Goal: Task Accomplishment & Management: Manage account settings

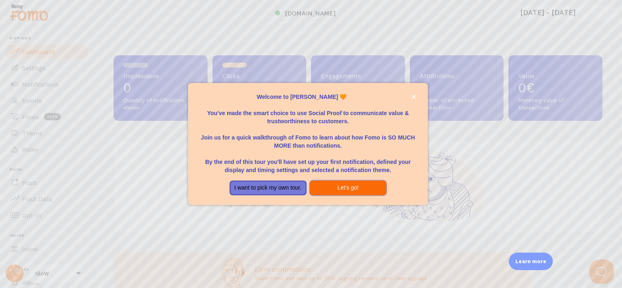
click at [337, 183] on button "Let's go!" at bounding box center [348, 188] width 77 height 15
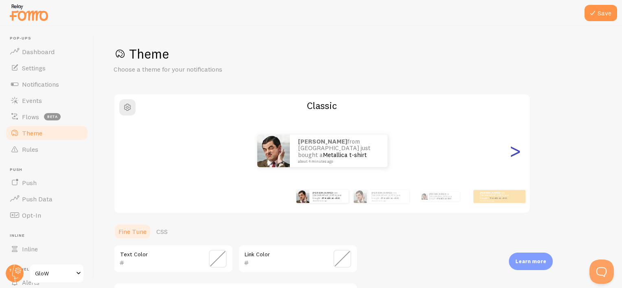
click at [518, 153] on div ">" at bounding box center [515, 151] width 10 height 59
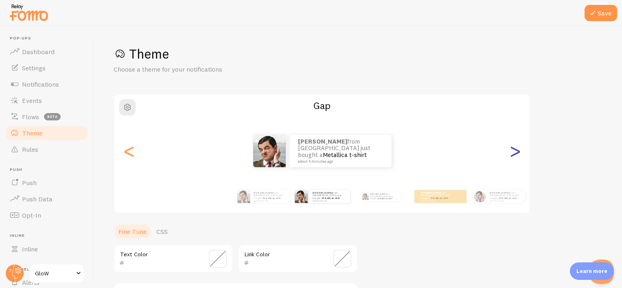
click at [518, 153] on div ">" at bounding box center [515, 151] width 10 height 59
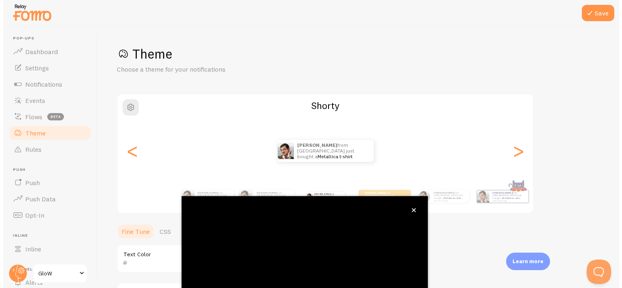
scroll to position [74, 0]
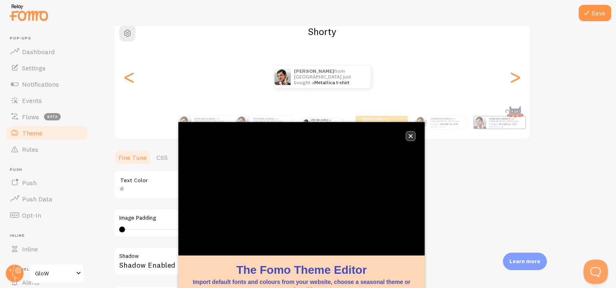
click at [411, 136] on icon "close," at bounding box center [410, 136] width 4 height 4
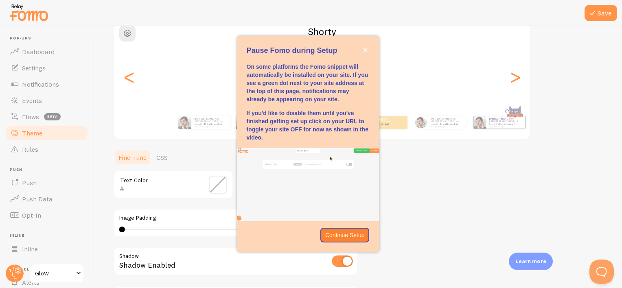
click at [474, 201] on div "Theme Choose a theme for your notifications Shorty [PERSON_NAME] from [GEOGRAPH…" at bounding box center [358, 165] width 489 height 386
click at [363, 50] on icon "close," at bounding box center [365, 50] width 4 height 4
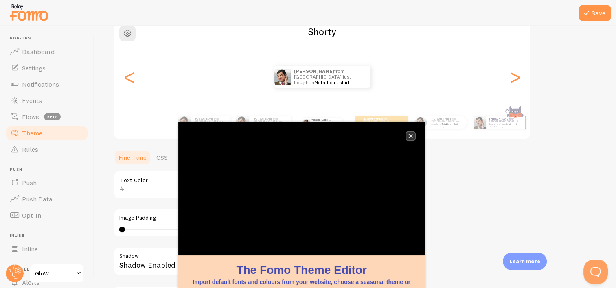
click at [412, 134] on icon "close," at bounding box center [410, 136] width 4 height 4
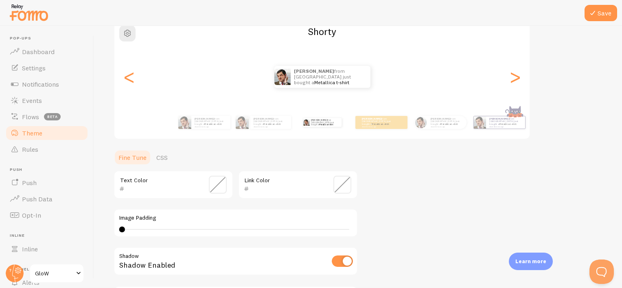
click at [215, 182] on span at bounding box center [218, 185] width 18 height 18
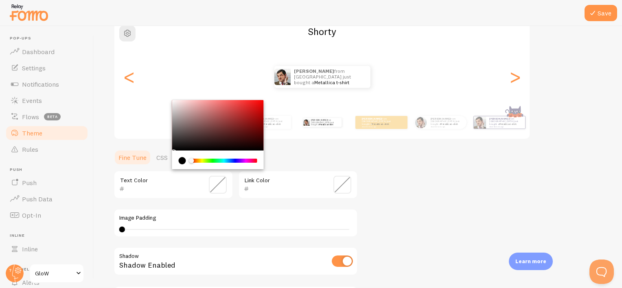
click at [194, 129] on div "Chrome color picker" at bounding box center [218, 125] width 92 height 50
type input "6F5E5E"
drag, startPoint x: 194, startPoint y: 129, endPoint x: 186, endPoint y: 128, distance: 7.7
click at [186, 128] on div "Chrome color picker" at bounding box center [187, 130] width 5 height 5
click at [422, 139] on div "Theme Choose a theme for your notifications Shorty [PERSON_NAME] from [GEOGRAPH…" at bounding box center [358, 165] width 489 height 386
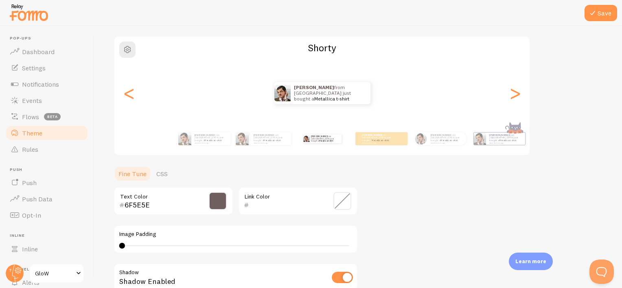
scroll to position [54, 0]
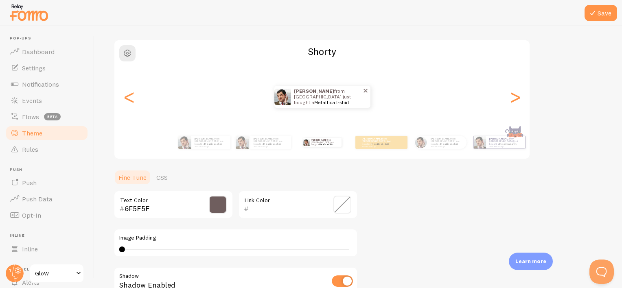
click at [323, 101] on link "Metallica t-shirt" at bounding box center [331, 102] width 35 height 6
click at [523, 97] on div "[PERSON_NAME] from [GEOGRAPHIC_DATA] just bought a Metallica t-shirt about 4 mi…" at bounding box center [321, 97] width 415 height 22
click at [505, 103] on div "[PERSON_NAME] from [GEOGRAPHIC_DATA] just bought a Metallica t-shirt about 4 mi…" at bounding box center [321, 97] width 415 height 22
click at [513, 99] on div ">" at bounding box center [515, 97] width 10 height 59
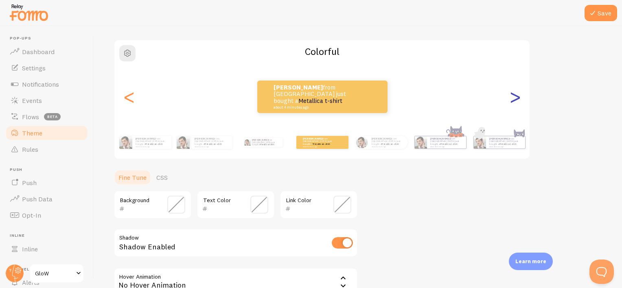
click at [513, 99] on div ">" at bounding box center [515, 97] width 10 height 59
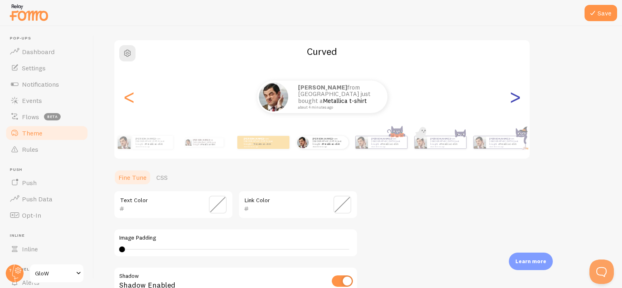
click at [513, 99] on div ">" at bounding box center [515, 97] width 10 height 59
type input "0"
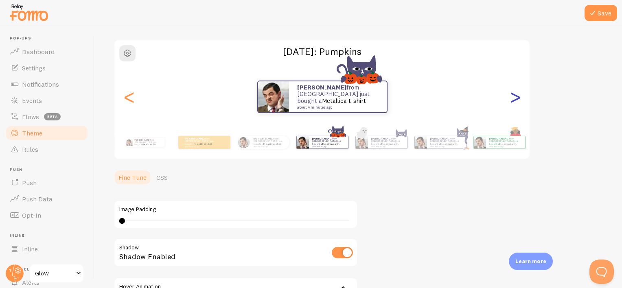
click at [513, 99] on div ">" at bounding box center [515, 97] width 10 height 59
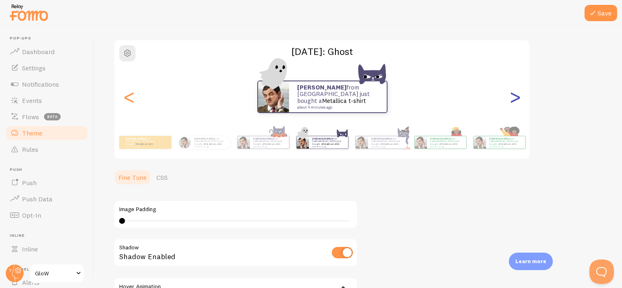
click at [513, 99] on div ">" at bounding box center [515, 97] width 10 height 59
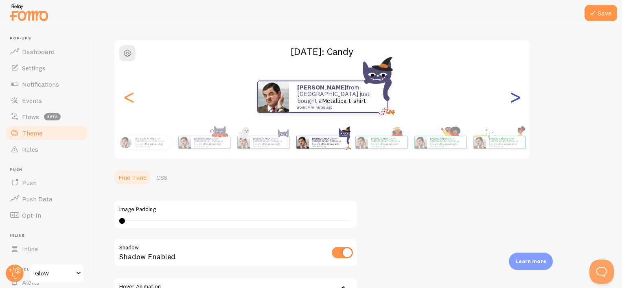
click at [513, 99] on div ">" at bounding box center [515, 97] width 10 height 59
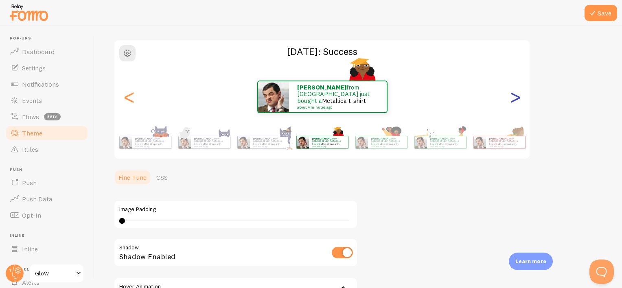
click at [513, 99] on div ">" at bounding box center [515, 97] width 10 height 59
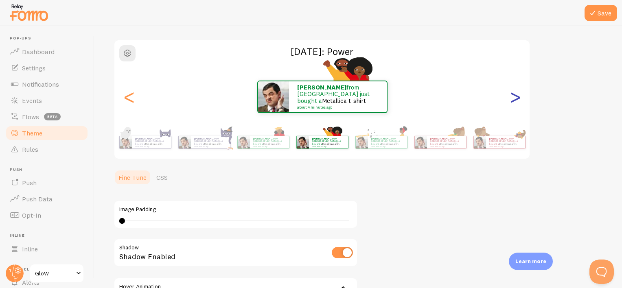
click at [513, 99] on div ">" at bounding box center [515, 97] width 10 height 59
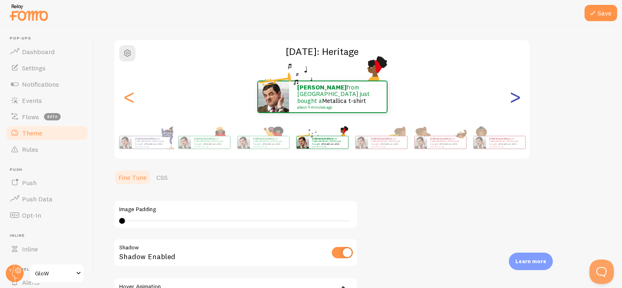
click at [513, 99] on div ">" at bounding box center [515, 97] width 10 height 59
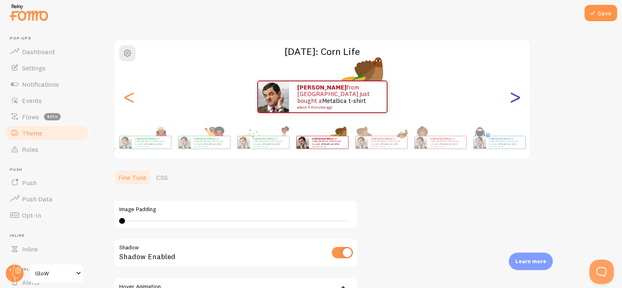
click at [513, 99] on div ">" at bounding box center [515, 97] width 10 height 59
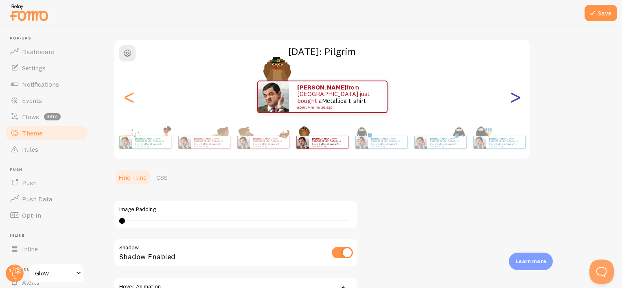
click at [515, 96] on div ">" at bounding box center [515, 97] width 10 height 59
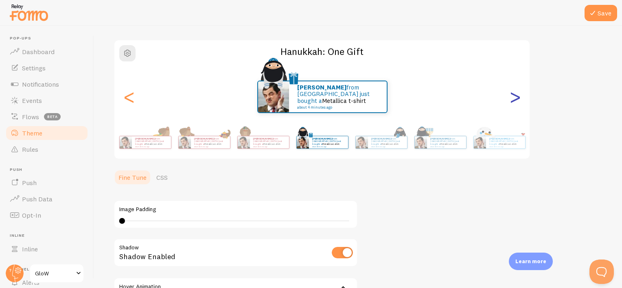
click at [515, 96] on div ">" at bounding box center [515, 97] width 10 height 59
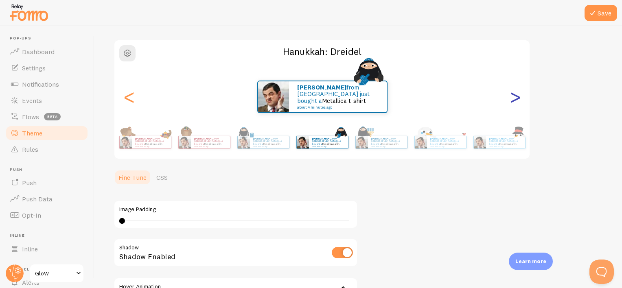
click at [515, 96] on div ">" at bounding box center [515, 97] width 10 height 59
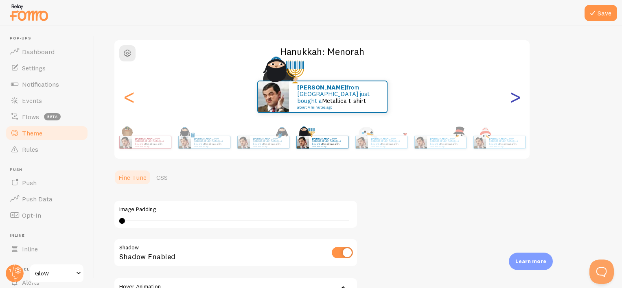
click at [515, 96] on div ">" at bounding box center [515, 97] width 10 height 59
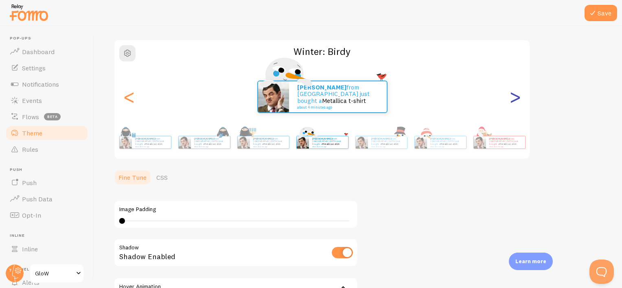
click at [515, 96] on div ">" at bounding box center [515, 97] width 10 height 59
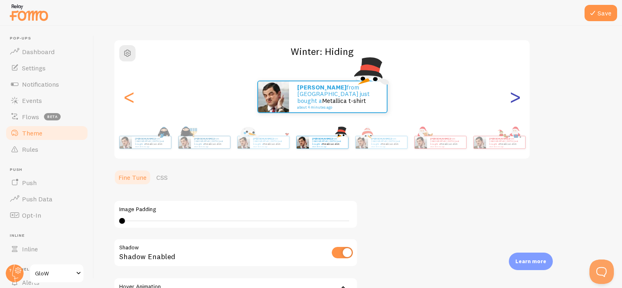
click at [515, 96] on div ">" at bounding box center [515, 97] width 10 height 59
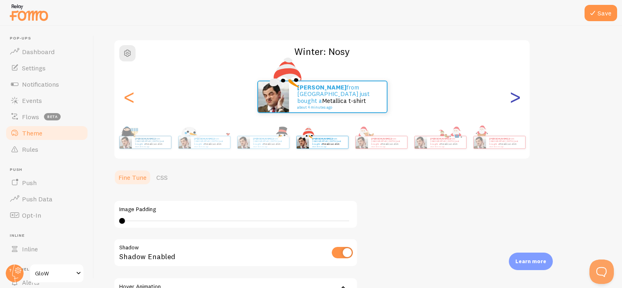
click at [515, 96] on div ">" at bounding box center [515, 97] width 10 height 59
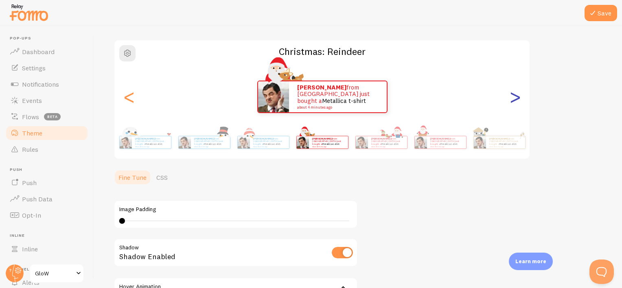
click at [515, 96] on div ">" at bounding box center [515, 97] width 10 height 59
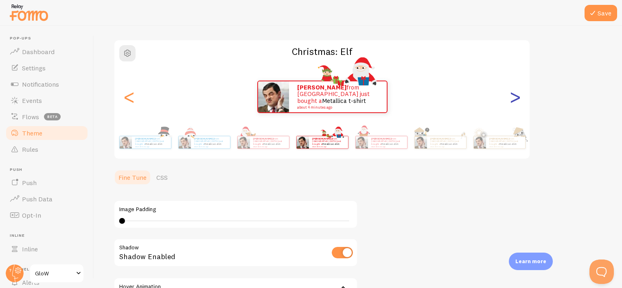
click at [515, 96] on div ">" at bounding box center [515, 97] width 10 height 59
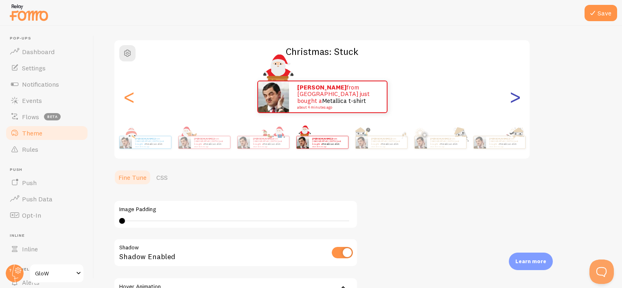
click at [515, 96] on div ">" at bounding box center [515, 97] width 10 height 59
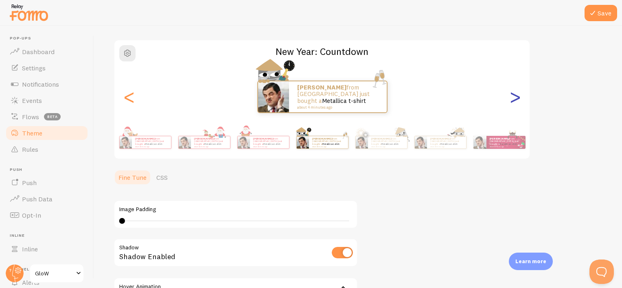
click at [515, 96] on div ">" at bounding box center [515, 97] width 10 height 59
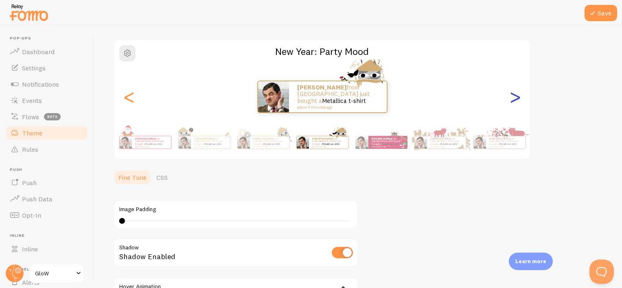
click at [515, 96] on div ">" at bounding box center [515, 97] width 10 height 59
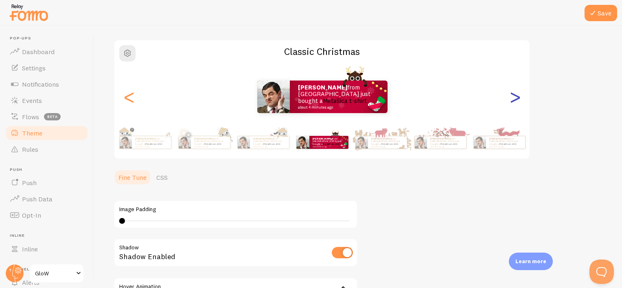
click at [515, 96] on div ">" at bounding box center [515, 97] width 10 height 59
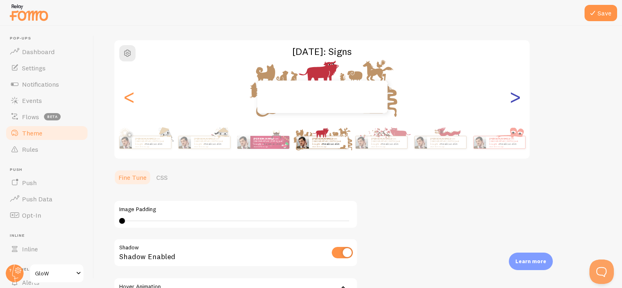
click at [515, 96] on div ">" at bounding box center [515, 97] width 10 height 59
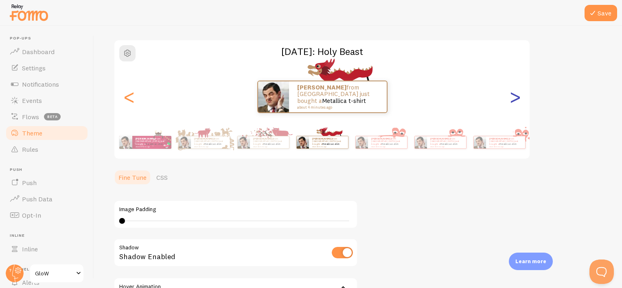
click at [515, 96] on div ">" at bounding box center [515, 97] width 10 height 59
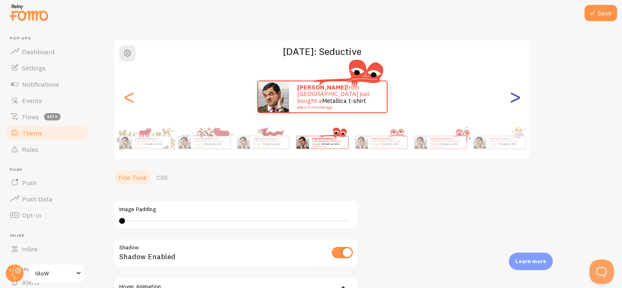
click at [515, 96] on div ">" at bounding box center [515, 97] width 10 height 59
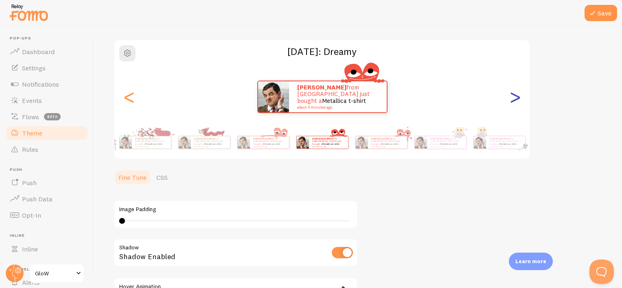
click at [515, 96] on div ">" at bounding box center [515, 97] width 10 height 59
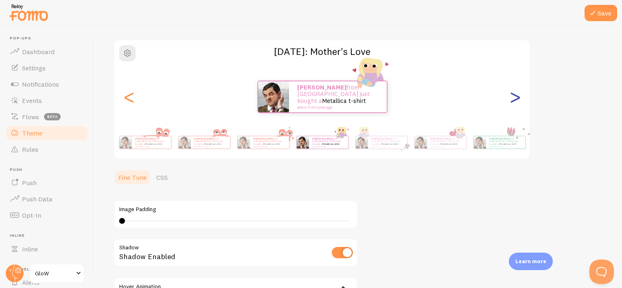
click at [515, 96] on div ">" at bounding box center [515, 97] width 10 height 59
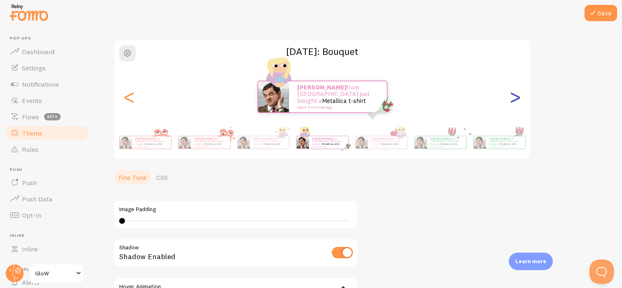
click at [515, 96] on div ">" at bounding box center [515, 97] width 10 height 59
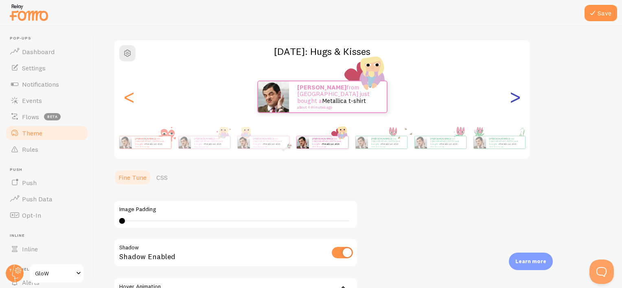
click at [515, 96] on div ">" at bounding box center [515, 97] width 10 height 59
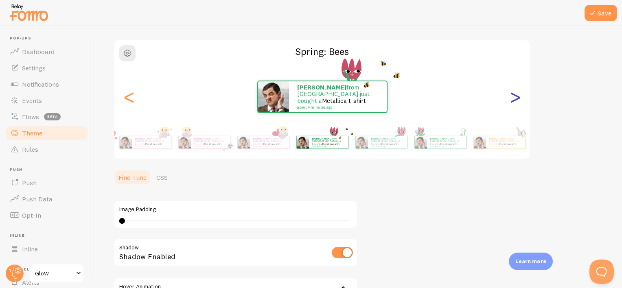
click at [515, 96] on div ">" at bounding box center [515, 97] width 10 height 59
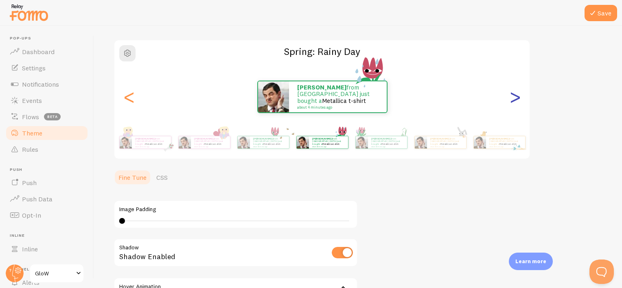
click at [515, 96] on div ">" at bounding box center [515, 97] width 10 height 59
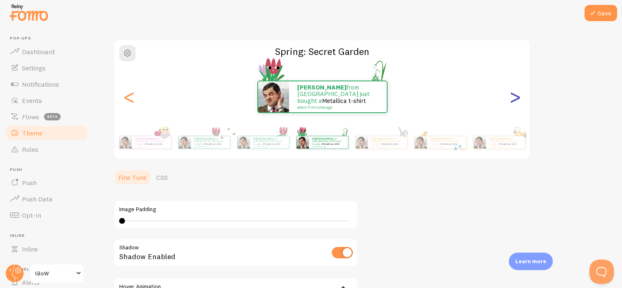
click at [515, 96] on div ">" at bounding box center [515, 97] width 10 height 59
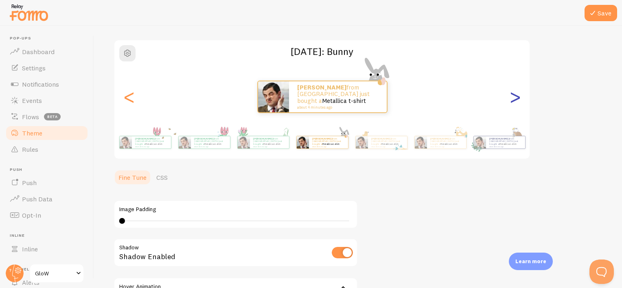
click at [515, 96] on div ">" at bounding box center [515, 97] width 10 height 59
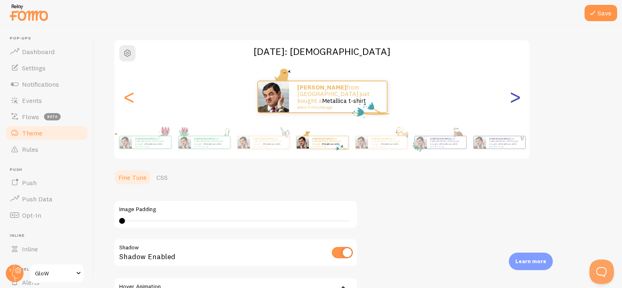
click at [515, 96] on div ">" at bounding box center [515, 97] width 10 height 59
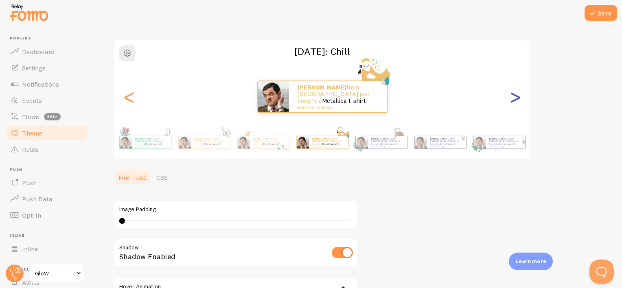
click at [515, 96] on div ">" at bounding box center [515, 97] width 10 height 59
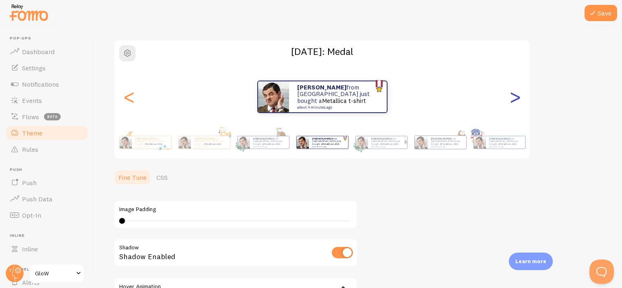
click at [515, 96] on div ">" at bounding box center [515, 97] width 10 height 59
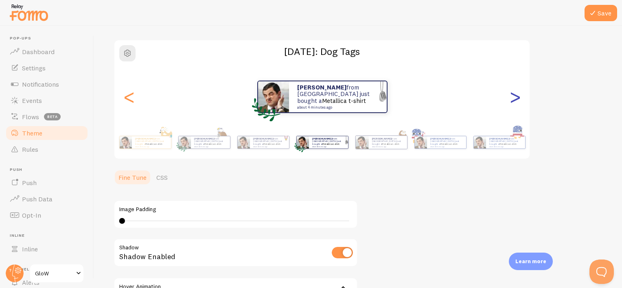
click at [515, 96] on div ">" at bounding box center [515, 97] width 10 height 59
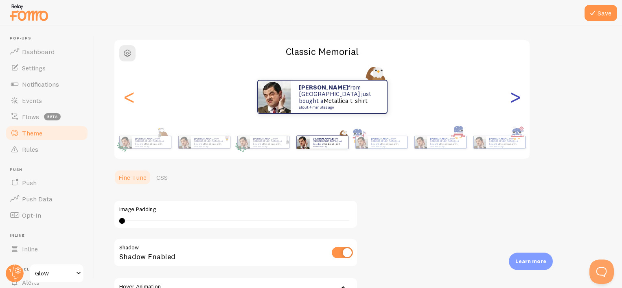
click at [515, 96] on div ">" at bounding box center [515, 97] width 10 height 59
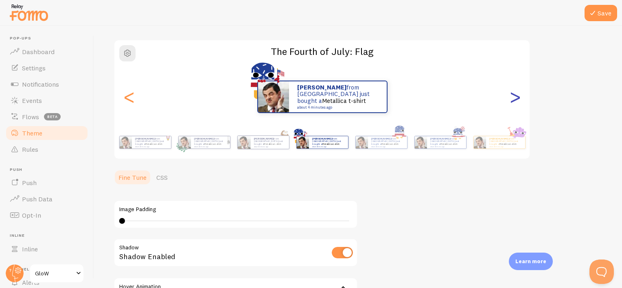
click at [515, 96] on div ">" at bounding box center [515, 97] width 10 height 59
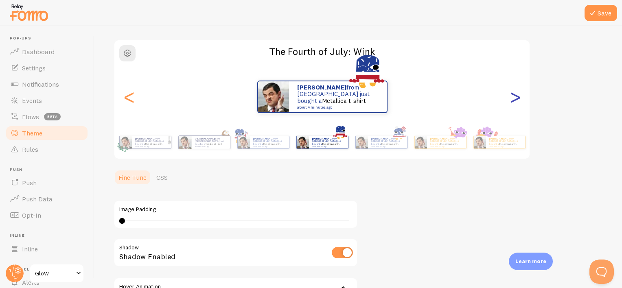
click at [515, 96] on div ">" at bounding box center [515, 97] width 10 height 59
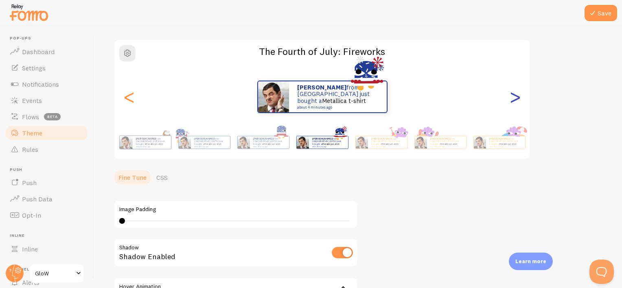
click at [515, 96] on div ">" at bounding box center [515, 97] width 10 height 59
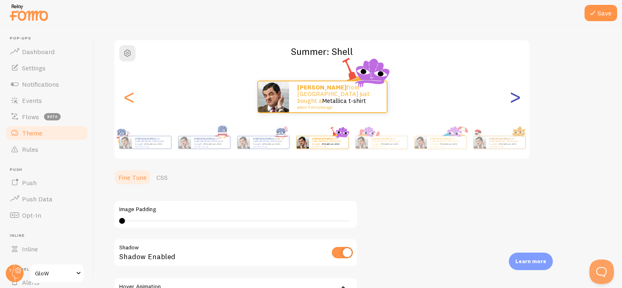
click at [515, 96] on div ">" at bounding box center [515, 97] width 10 height 59
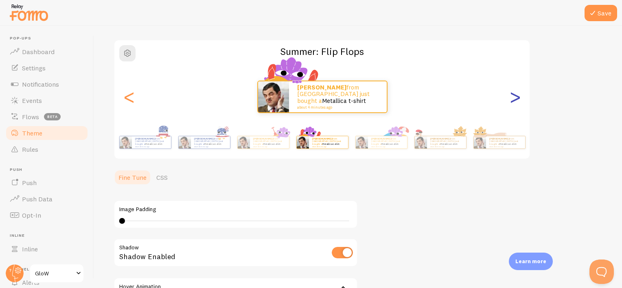
click at [515, 96] on div ">" at bounding box center [515, 97] width 10 height 59
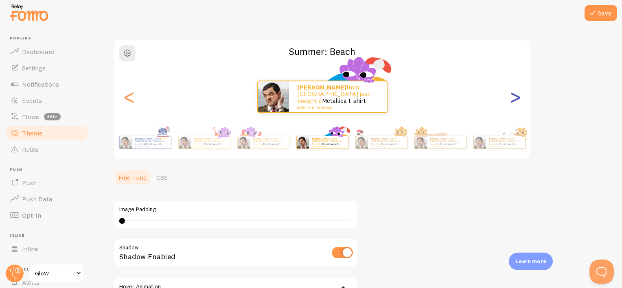
click at [515, 96] on div ">" at bounding box center [515, 97] width 10 height 59
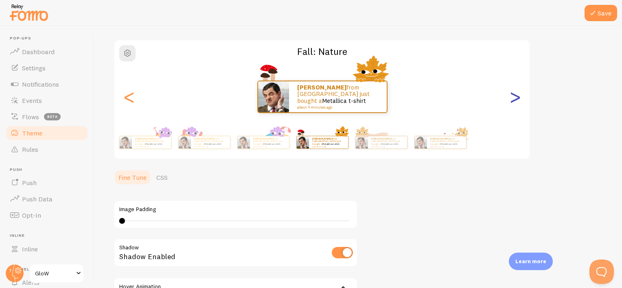
click at [515, 96] on div ">" at bounding box center [515, 97] width 10 height 59
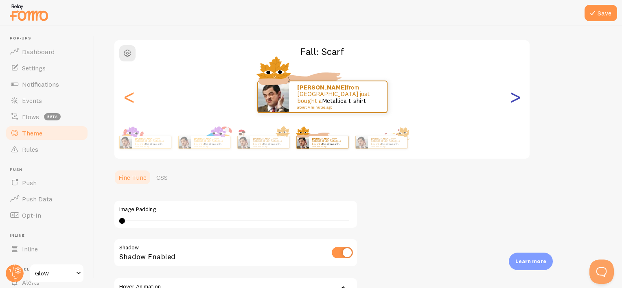
click at [515, 96] on div ">" at bounding box center [515, 97] width 10 height 59
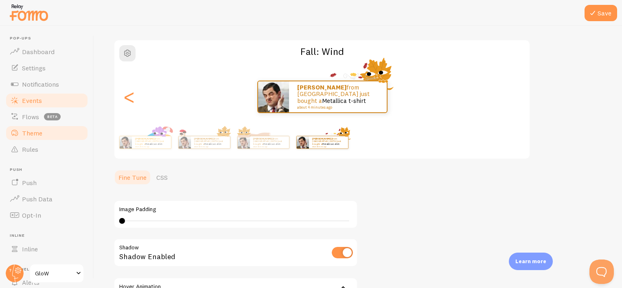
click at [34, 100] on span "Events" at bounding box center [32, 100] width 20 height 8
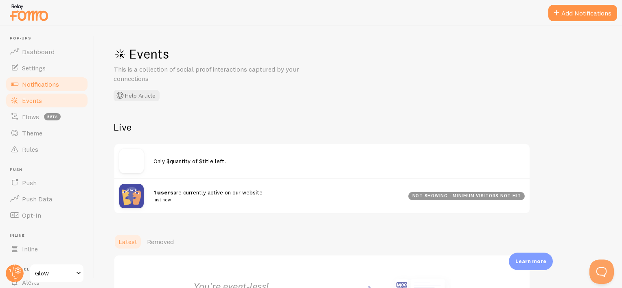
click at [35, 84] on span "Notifications" at bounding box center [40, 84] width 37 height 8
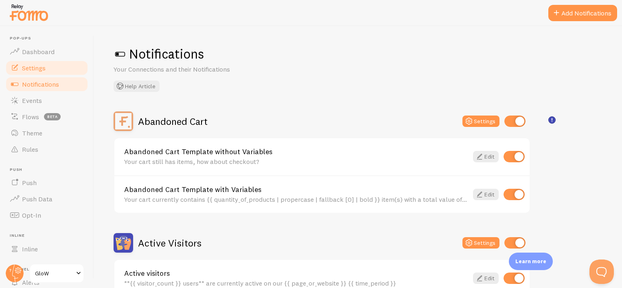
click at [50, 66] on link "Settings" at bounding box center [47, 68] width 84 height 16
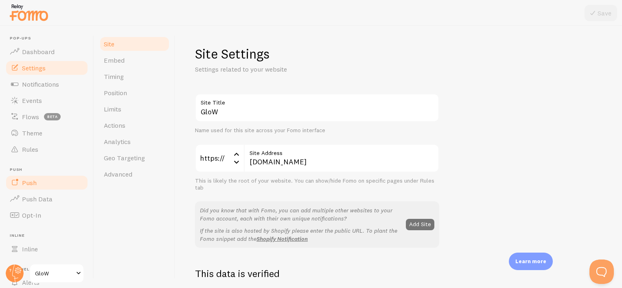
click at [40, 183] on link "Push" at bounding box center [47, 183] width 84 height 16
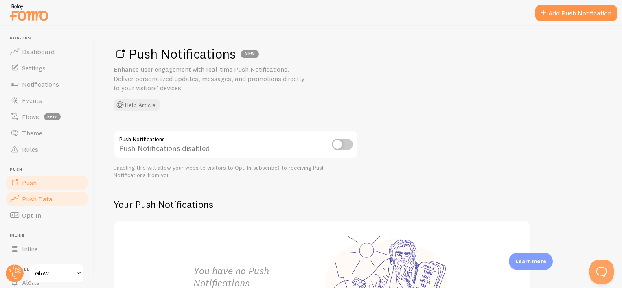
click at [50, 200] on span "Push Data" at bounding box center [37, 199] width 31 height 8
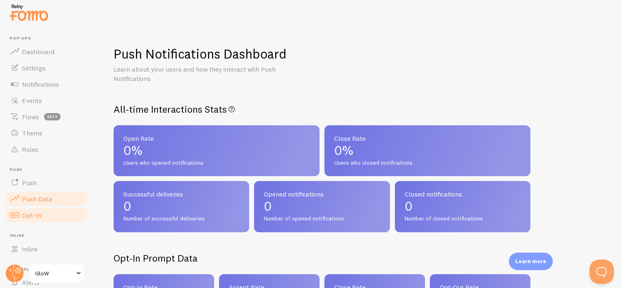
click at [44, 211] on link "Opt-In" at bounding box center [47, 215] width 84 height 16
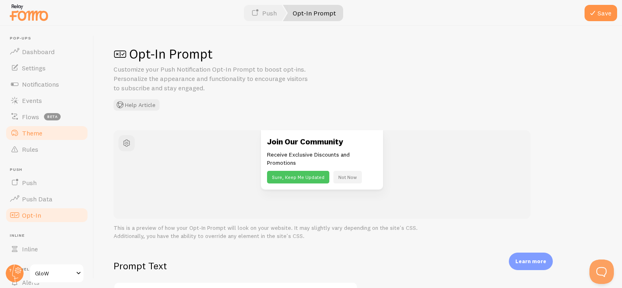
click at [39, 131] on span "Theme" at bounding box center [32, 133] width 20 height 8
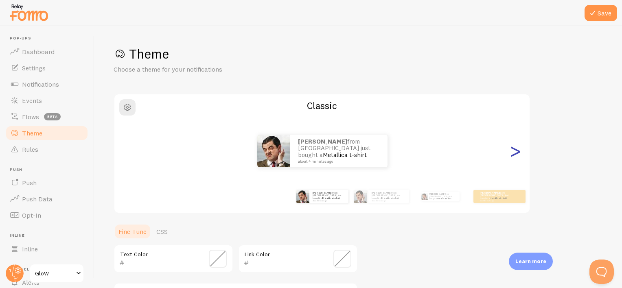
click at [511, 151] on div ">" at bounding box center [515, 151] width 10 height 59
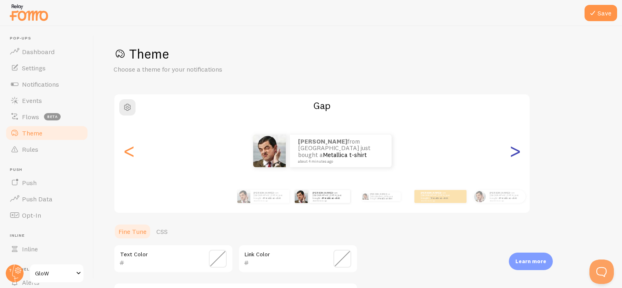
click at [511, 151] on div ">" at bounding box center [515, 151] width 10 height 59
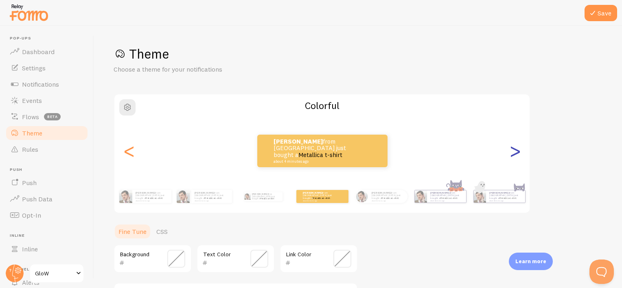
click at [511, 151] on div ">" at bounding box center [515, 151] width 10 height 59
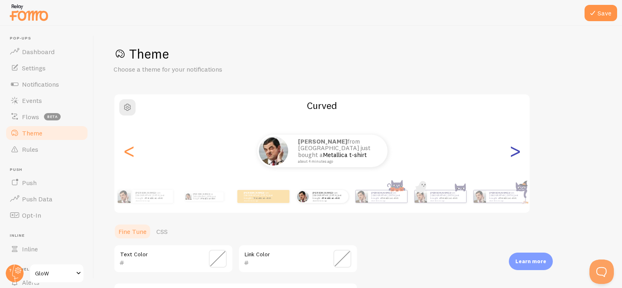
click at [511, 151] on div ">" at bounding box center [515, 151] width 10 height 59
type input "0"
click at [511, 151] on div ">" at bounding box center [515, 151] width 10 height 59
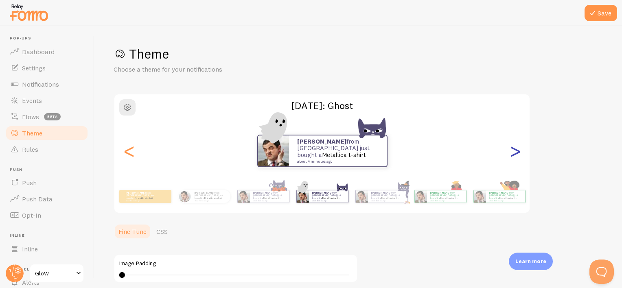
click at [511, 151] on div ">" at bounding box center [515, 151] width 10 height 59
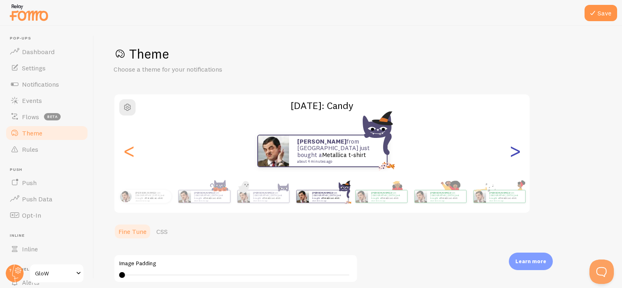
click at [511, 151] on div ">" at bounding box center [515, 151] width 10 height 59
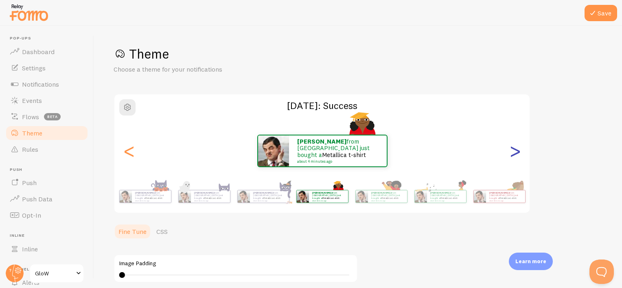
click at [511, 151] on div ">" at bounding box center [515, 151] width 10 height 59
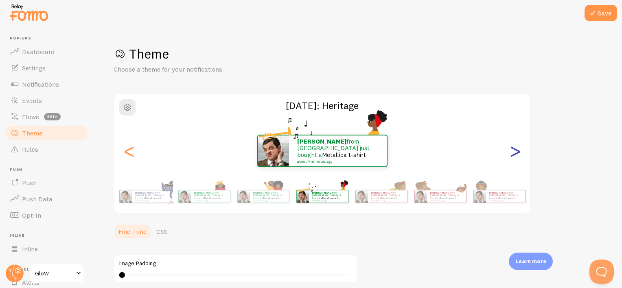
click at [511, 151] on div ">" at bounding box center [515, 151] width 10 height 59
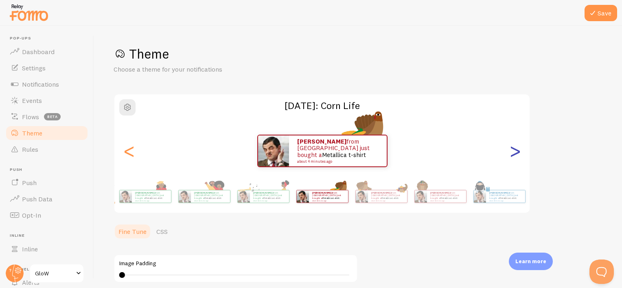
click at [511, 151] on div ">" at bounding box center [515, 151] width 10 height 59
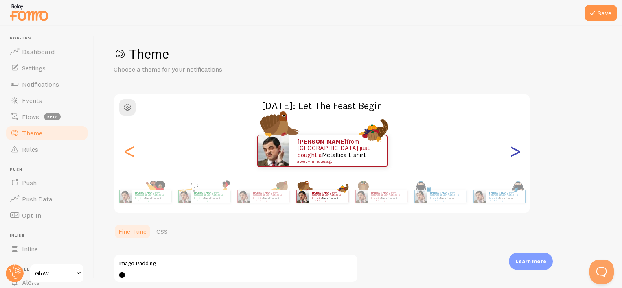
click at [511, 151] on div ">" at bounding box center [515, 151] width 10 height 59
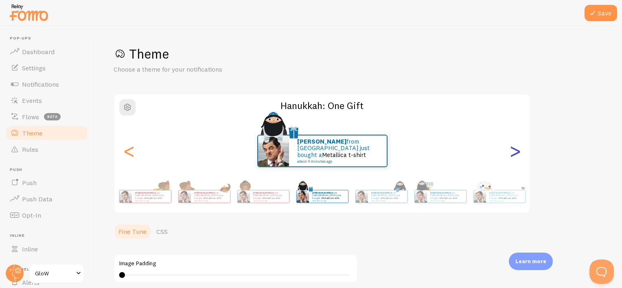
click at [511, 151] on div ">" at bounding box center [515, 151] width 10 height 59
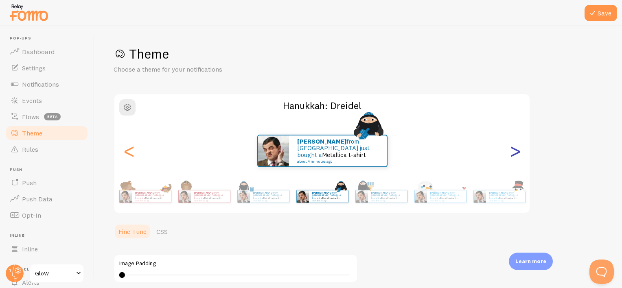
click at [511, 151] on div ">" at bounding box center [515, 151] width 10 height 59
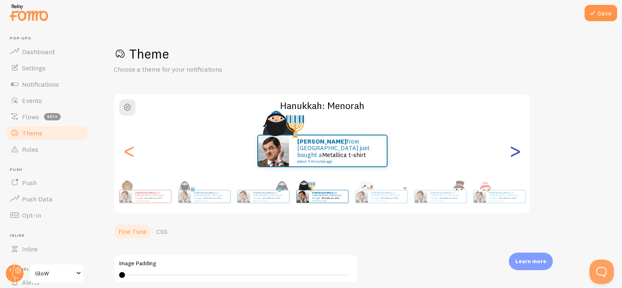
click at [511, 151] on div ">" at bounding box center [515, 151] width 10 height 59
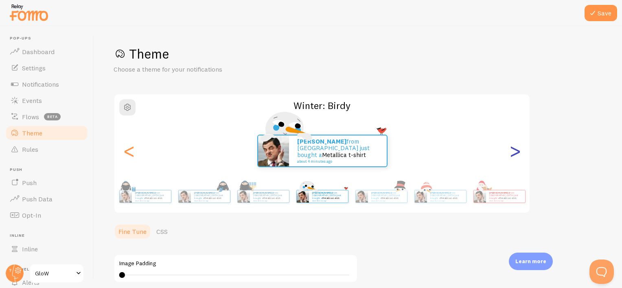
click at [511, 151] on div ">" at bounding box center [515, 151] width 10 height 59
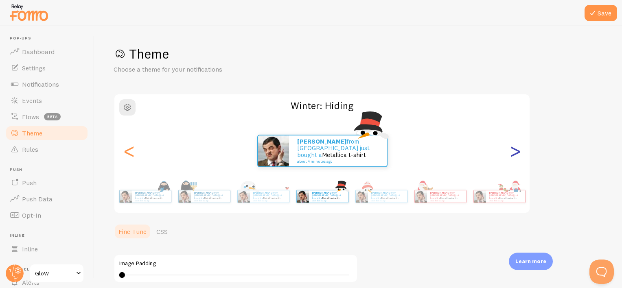
click at [511, 151] on div ">" at bounding box center [515, 151] width 10 height 59
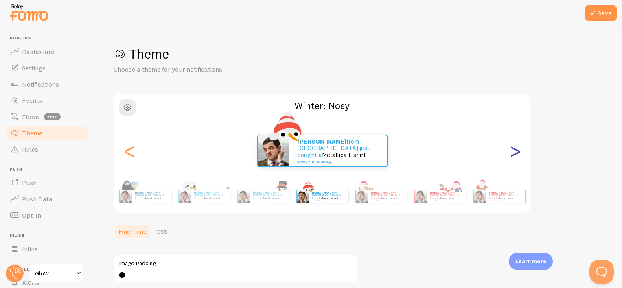
click at [511, 151] on div ">" at bounding box center [515, 151] width 10 height 59
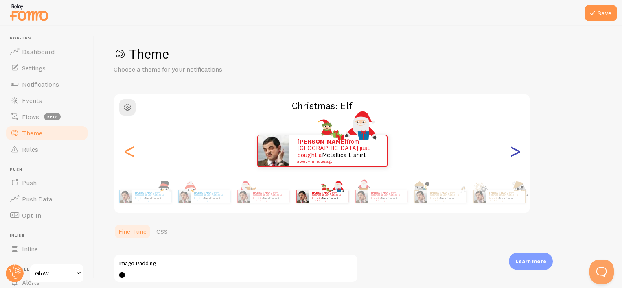
click at [511, 151] on div ">" at bounding box center [515, 151] width 10 height 59
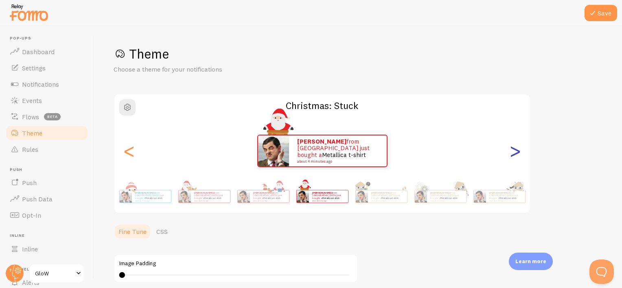
click at [511, 151] on div ">" at bounding box center [515, 151] width 10 height 59
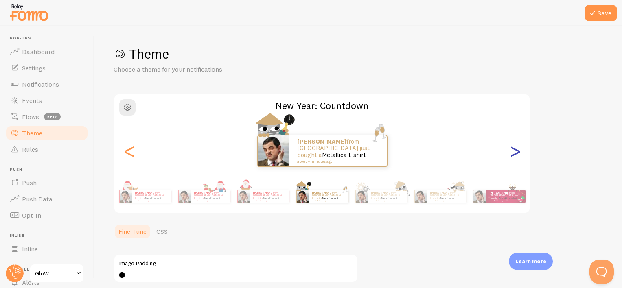
click at [511, 151] on div ">" at bounding box center [515, 151] width 10 height 59
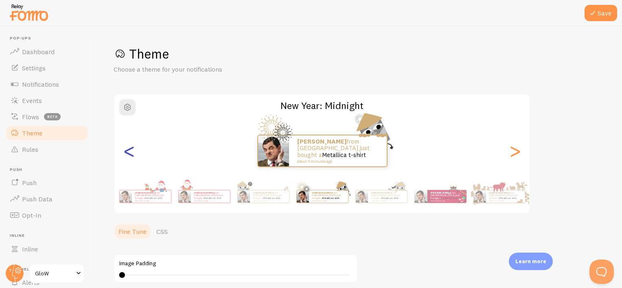
click at [127, 151] on div "<" at bounding box center [129, 151] width 10 height 59
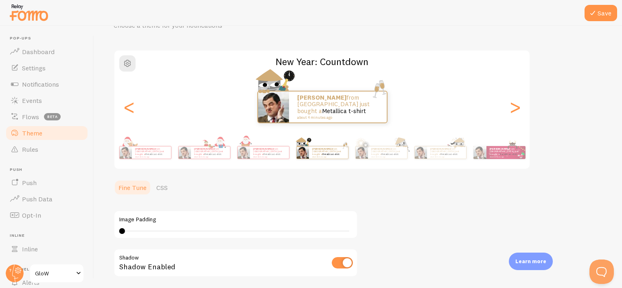
scroll to position [33, 0]
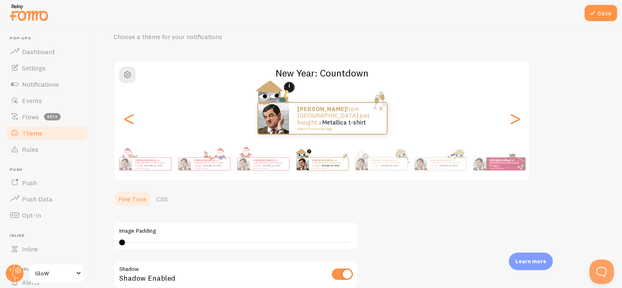
click at [331, 121] on link "Metallica t-shirt" at bounding box center [344, 122] width 44 height 8
click at [345, 115] on p "[PERSON_NAME] from [GEOGRAPHIC_DATA] just bought a Metallica t-shirt about 4 mi…" at bounding box center [337, 118] width 81 height 25
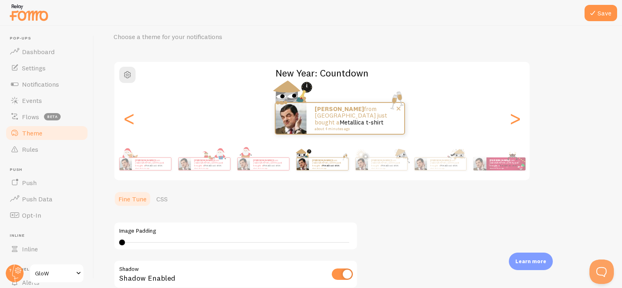
click at [360, 115] on p "[PERSON_NAME] from [GEOGRAPHIC_DATA] just bought a Metallica t-shirt about 4 mi…" at bounding box center [355, 118] width 81 height 25
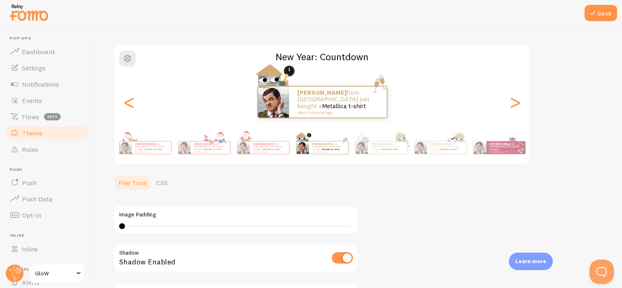
scroll to position [48, 0]
click at [602, 20] on button "Save" at bounding box center [600, 13] width 33 height 16
click at [55, 271] on span "GloW" at bounding box center [54, 274] width 39 height 10
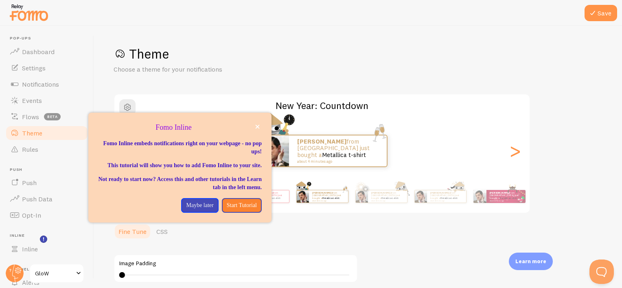
scroll to position [64, 0]
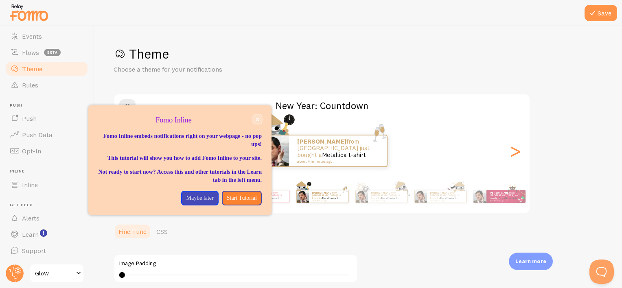
click at [256, 120] on icon "close," at bounding box center [257, 119] width 4 height 4
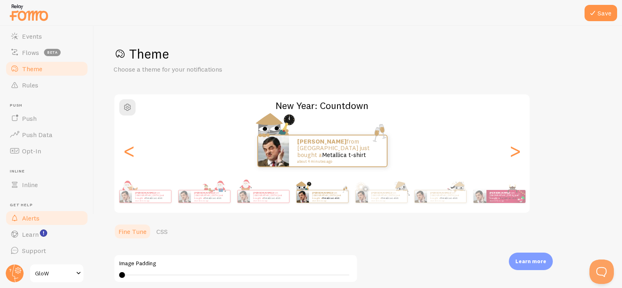
click at [39, 221] on span "Alerts" at bounding box center [30, 218] width 17 height 8
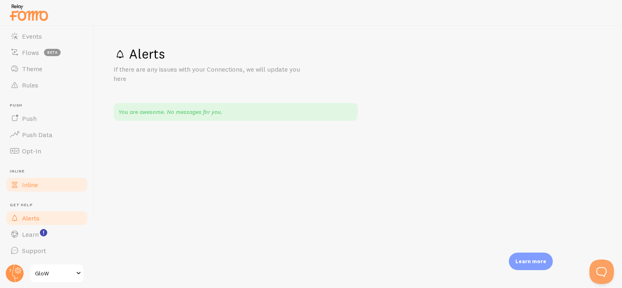
click at [33, 181] on span "Inline" at bounding box center [30, 185] width 16 height 8
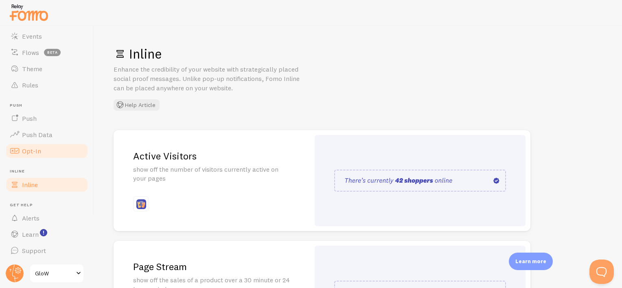
click at [27, 151] on span "Opt-In" at bounding box center [31, 151] width 19 height 8
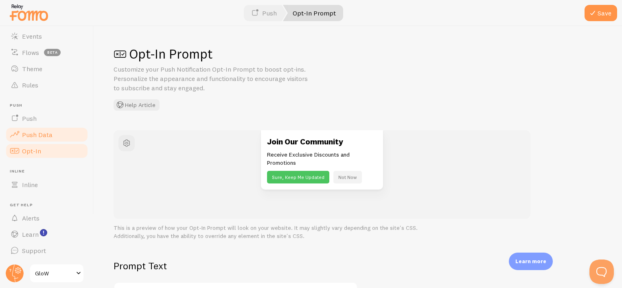
click at [34, 135] on span "Push Data" at bounding box center [37, 135] width 31 height 8
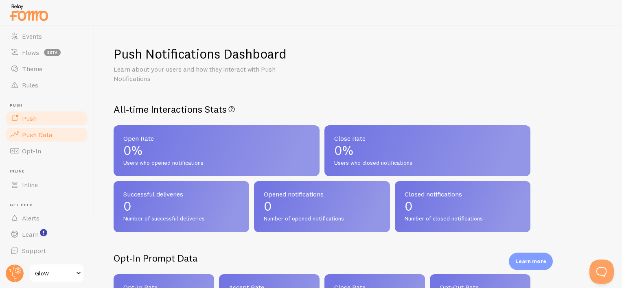
click at [35, 125] on link "Push" at bounding box center [47, 118] width 84 height 16
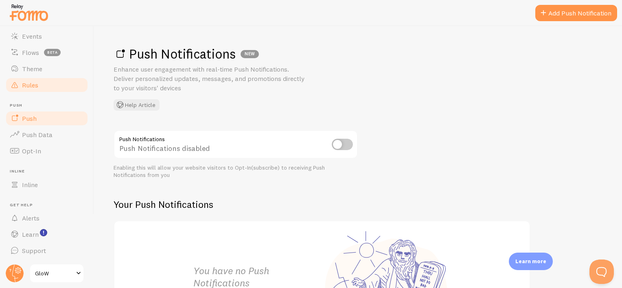
click at [32, 85] on span "Rules" at bounding box center [30, 85] width 16 height 8
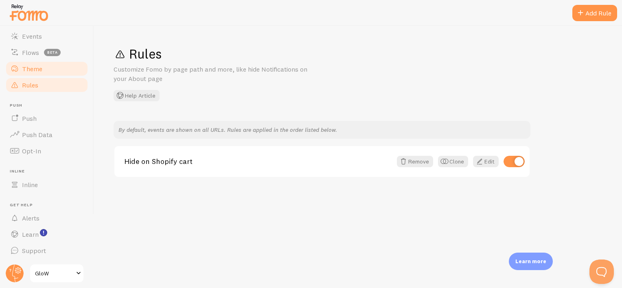
click at [32, 68] on span "Theme" at bounding box center [32, 69] width 20 height 8
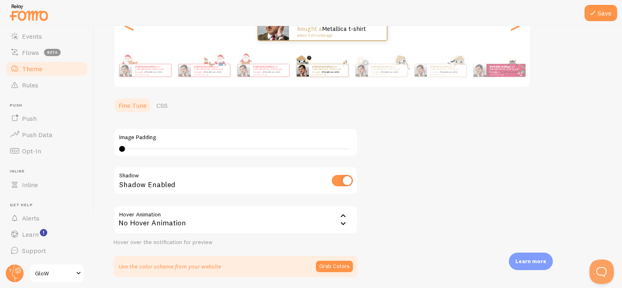
scroll to position [153, 0]
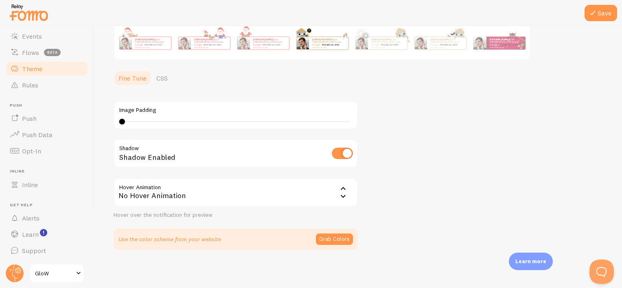
click at [340, 192] on icon at bounding box center [343, 189] width 10 height 10
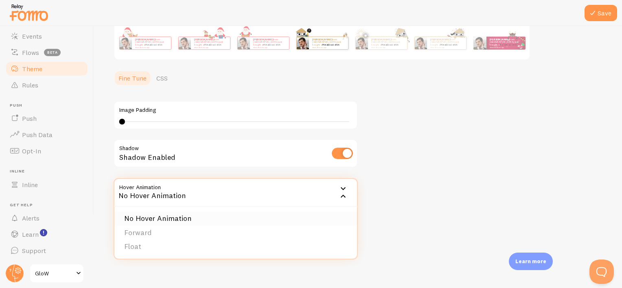
click at [263, 222] on li "No Hover Animation" at bounding box center [235, 219] width 242 height 14
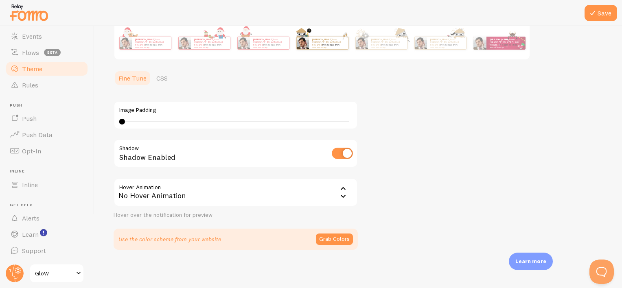
click at [263, 222] on section "Image Padding 0 0 - undefined Shadow Shadow Enabled Hover Animation none No Hov…" at bounding box center [236, 170] width 244 height 159
click at [339, 198] on icon at bounding box center [343, 197] width 10 height 10
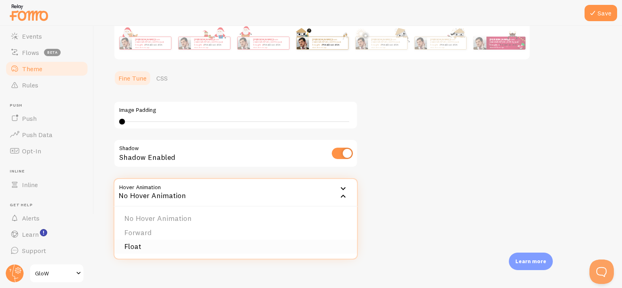
click at [296, 246] on li "Float" at bounding box center [235, 247] width 242 height 14
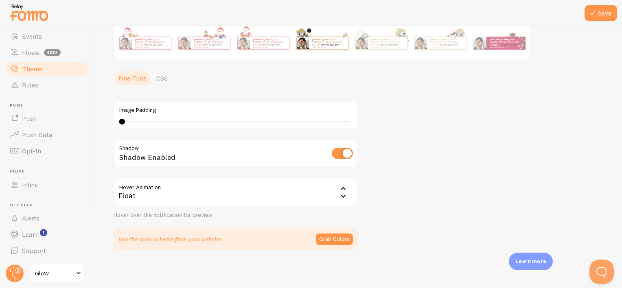
click at [343, 184] on icon at bounding box center [343, 189] width 10 height 10
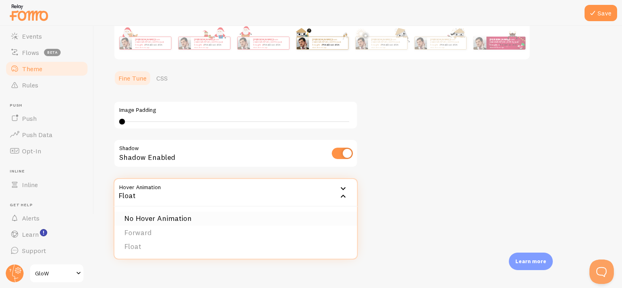
click at [300, 213] on li "No Hover Animation" at bounding box center [235, 219] width 242 height 14
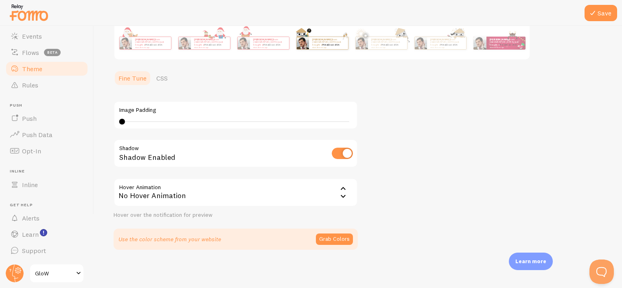
click at [345, 197] on icon at bounding box center [343, 197] width 10 height 10
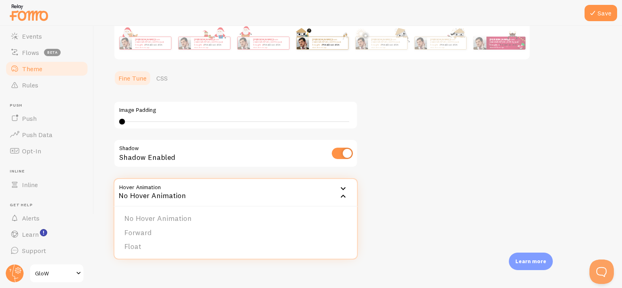
click at [421, 189] on div "Theme Choose a theme for your notifications New Year: Countdown [PERSON_NAME] f…" at bounding box center [358, 71] width 489 height 358
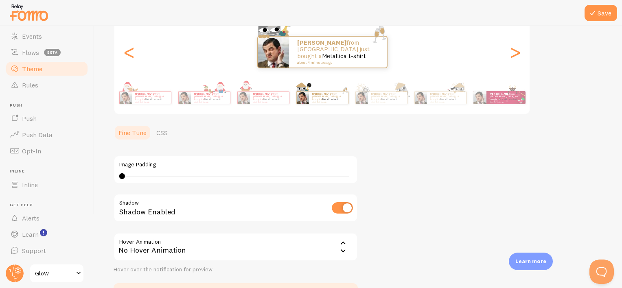
scroll to position [96, 0]
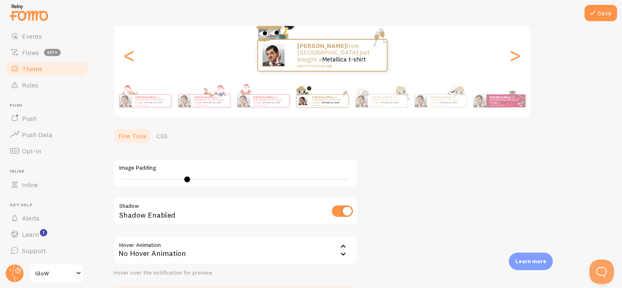
type input "13"
drag, startPoint x: 120, startPoint y: 179, endPoint x: 199, endPoint y: 189, distance: 78.7
click at [199, 189] on div "Image Padding 13 Shadow Shadow Enabled Hover Animation none No Hover Animation …" at bounding box center [236, 213] width 244 height 128
click at [322, 55] on link "Metallica t-shirt" at bounding box center [344, 59] width 44 height 8
click at [36, 248] on span "Support" at bounding box center [34, 251] width 24 height 8
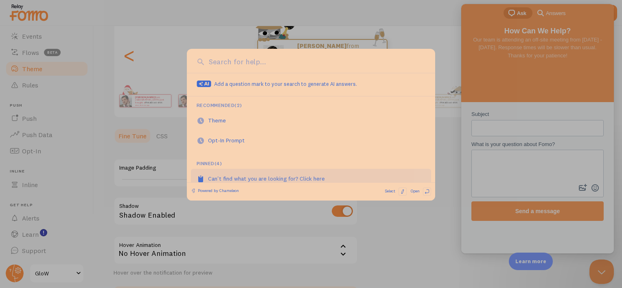
scroll to position [0, 0]
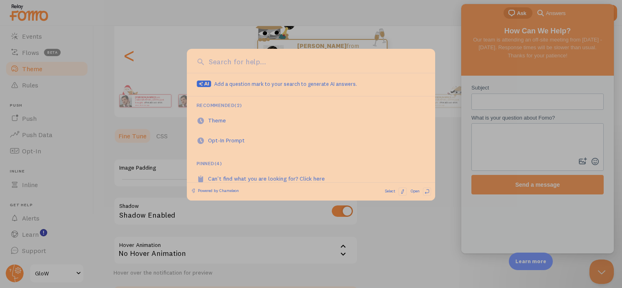
click at [448, 128] on div at bounding box center [311, 144] width 622 height 288
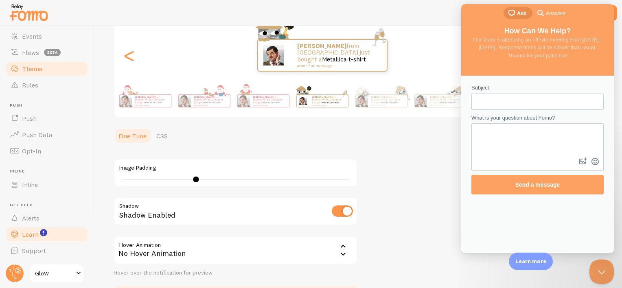
click at [33, 232] on span "Learn" at bounding box center [30, 234] width 17 height 8
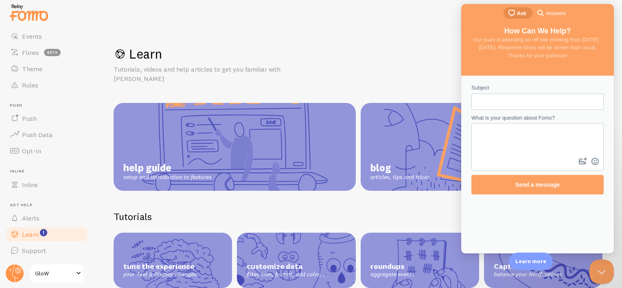
click at [403, 60] on h1 "Learn" at bounding box center [358, 54] width 489 height 17
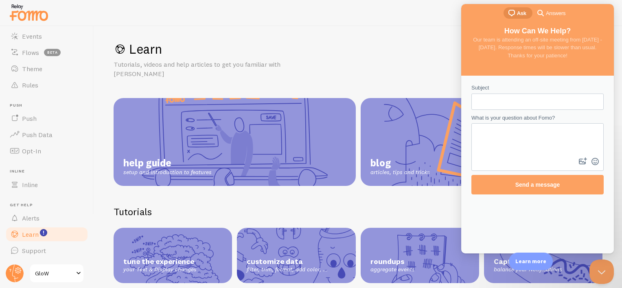
scroll to position [4, 0]
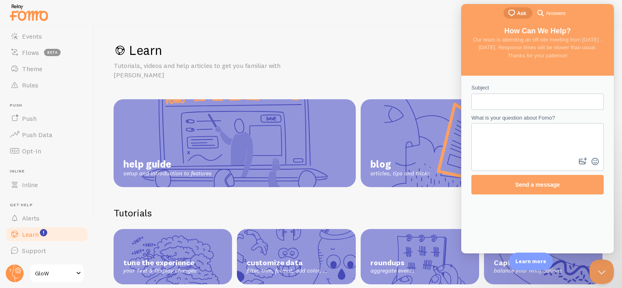
click at [260, 120] on link "help guide setup and introduction to features" at bounding box center [235, 143] width 242 height 88
click at [173, 229] on div "tune the experience your Text & Display changes" at bounding box center [173, 256] width 118 height 55
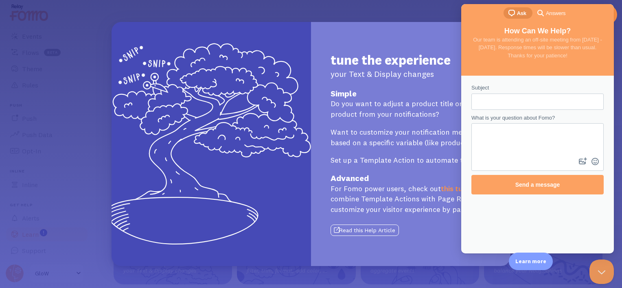
click at [413, 17] on div "tune the experience your Text & Display changes Simple Do you want to adjust a …" at bounding box center [311, 144] width 622 height 288
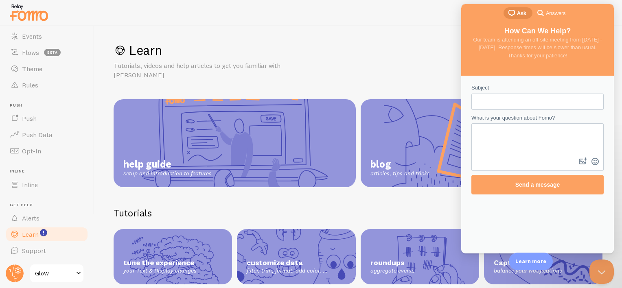
scroll to position [80, 0]
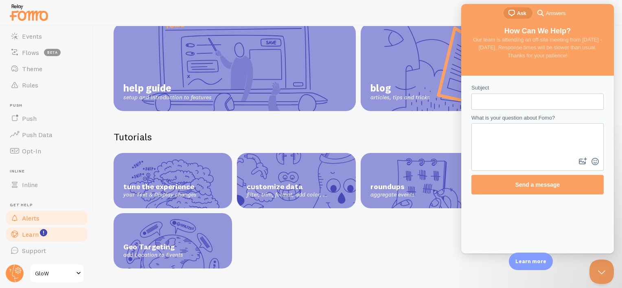
click at [52, 210] on link "Alerts" at bounding box center [47, 218] width 84 height 16
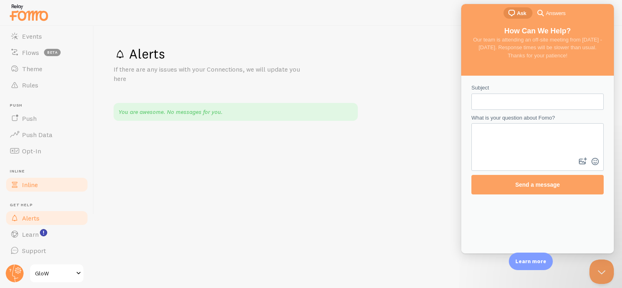
click at [31, 188] on span "Inline" at bounding box center [30, 185] width 16 height 8
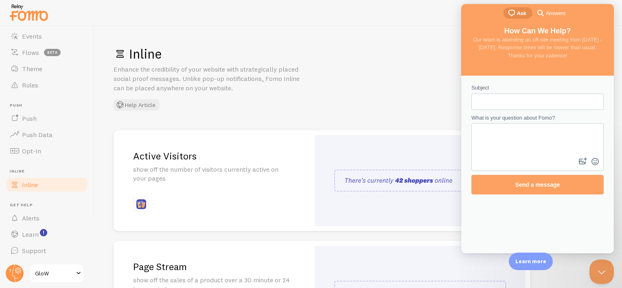
click at [384, 183] on img at bounding box center [420, 181] width 172 height 22
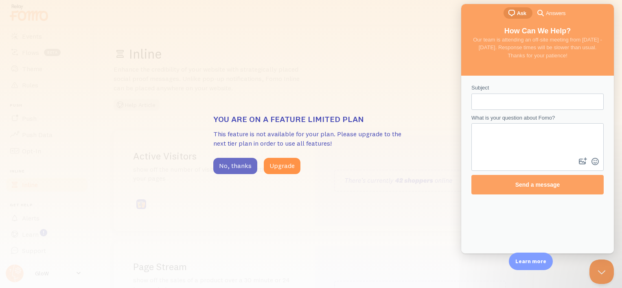
click at [234, 168] on button "No, thanks" at bounding box center [235, 166] width 44 height 16
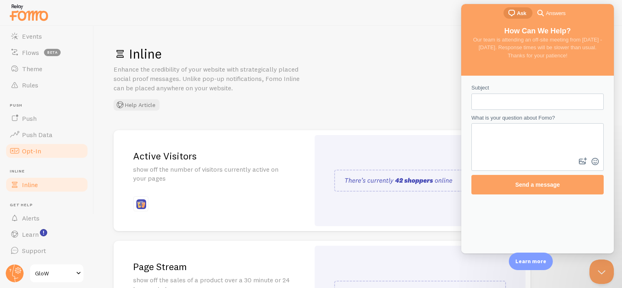
click at [34, 151] on span "Opt-In" at bounding box center [31, 151] width 19 height 8
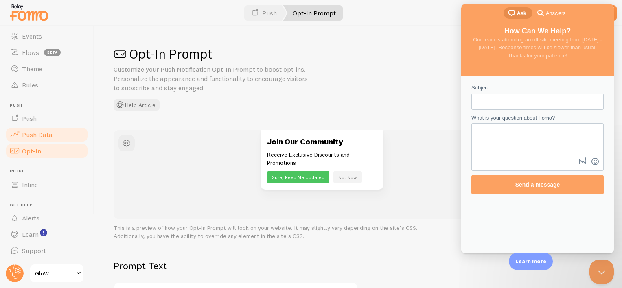
click at [34, 133] on span "Push Data" at bounding box center [37, 135] width 31 height 8
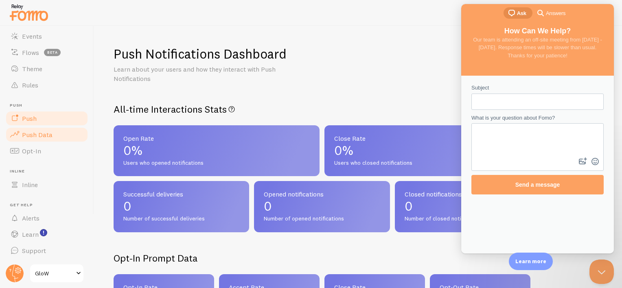
click at [37, 123] on link "Push" at bounding box center [47, 118] width 84 height 16
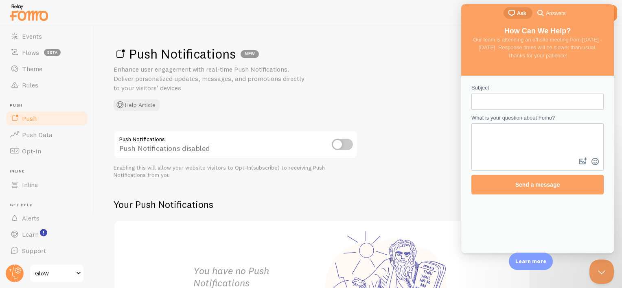
click at [336, 147] on input "checkbox" at bounding box center [342, 144] width 21 height 11
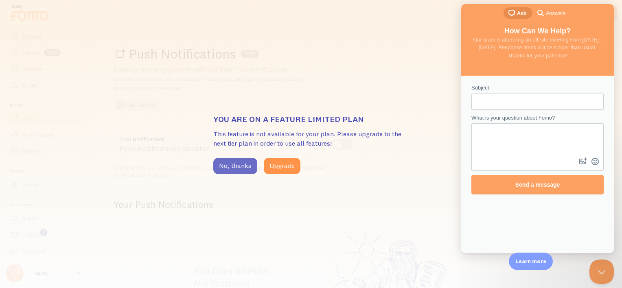
click at [233, 173] on button "No, thanks" at bounding box center [235, 166] width 44 height 16
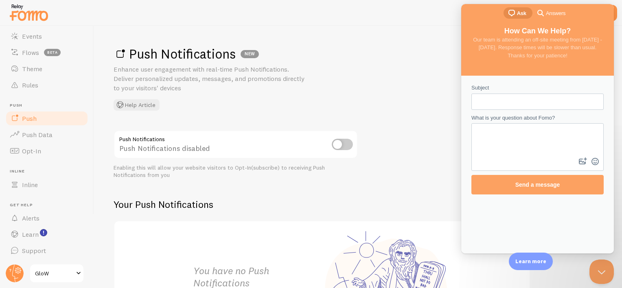
click at [353, 146] on div "Push Notifications disabled" at bounding box center [236, 145] width 244 height 30
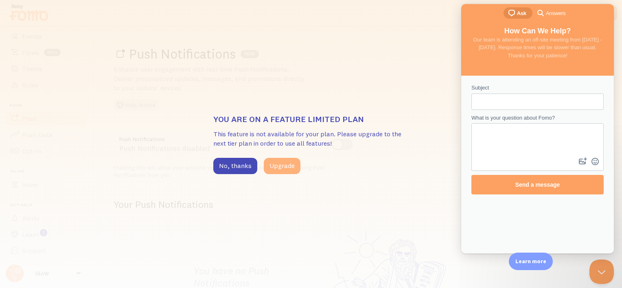
click at [296, 159] on button "Upgrade" at bounding box center [282, 166] width 37 height 16
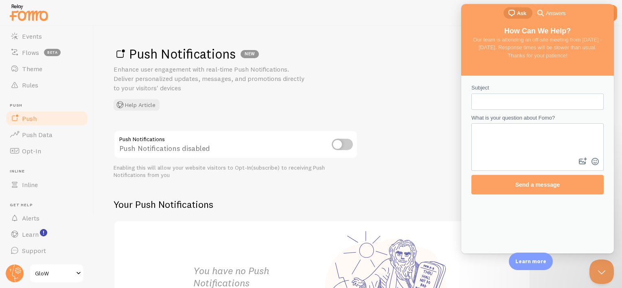
click at [406, 33] on div "Push Notifications NEW Enhance user engagement with real-time Push Notification…" at bounding box center [358, 157] width 528 height 262
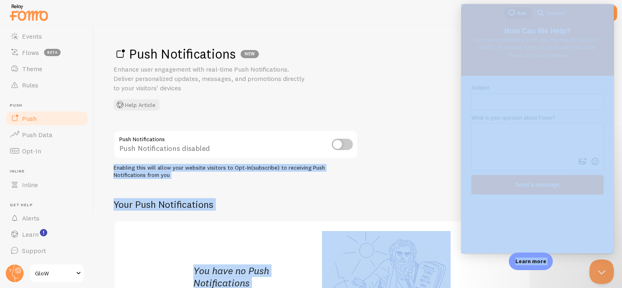
drag, startPoint x: 386, startPoint y: 122, endPoint x: 525, endPoint y: 254, distance: 192.3
click at [525, 254] on body "Pop-ups Dashboard Settings Notifications Events Flows beta Theme Rules [GEOGRAP…" at bounding box center [311, 144] width 622 height 288
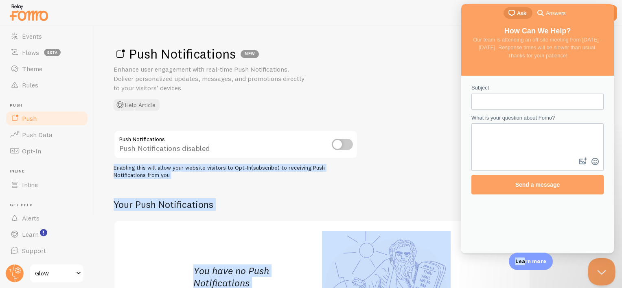
click at [609, 276] on button "Close Beacon popover" at bounding box center [600, 270] width 24 height 24
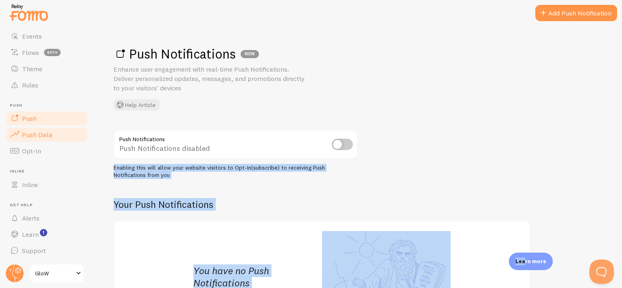
click at [47, 133] on span "Push Data" at bounding box center [37, 135] width 31 height 8
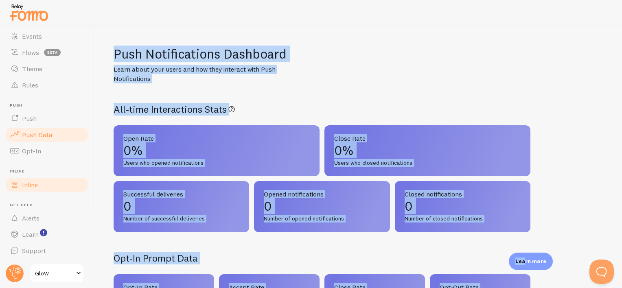
click at [31, 181] on span "Inline" at bounding box center [30, 185] width 16 height 8
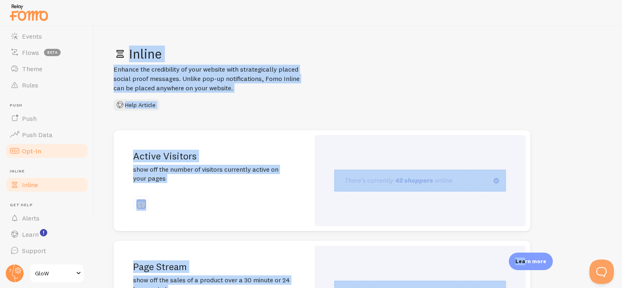
click at [41, 144] on link "Opt-In" at bounding box center [47, 151] width 84 height 16
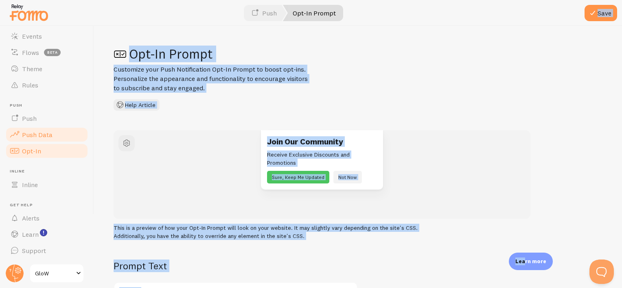
click at [37, 135] on span "Push Data" at bounding box center [37, 135] width 31 height 8
click at [30, 116] on span "Push" at bounding box center [29, 118] width 15 height 8
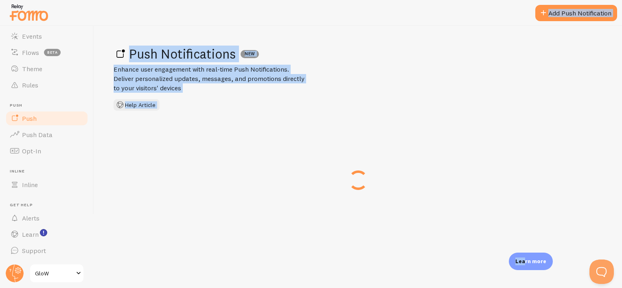
click at [30, 116] on span "Push" at bounding box center [29, 118] width 15 height 8
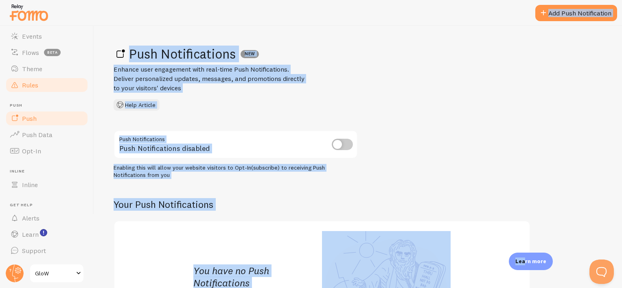
drag, startPoint x: 30, startPoint y: 116, endPoint x: 23, endPoint y: 85, distance: 31.7
click at [23, 85] on span "Rules" at bounding box center [30, 85] width 16 height 8
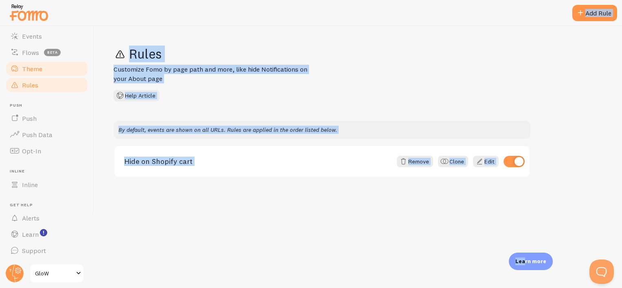
click at [21, 68] on link "Theme" at bounding box center [47, 69] width 84 height 16
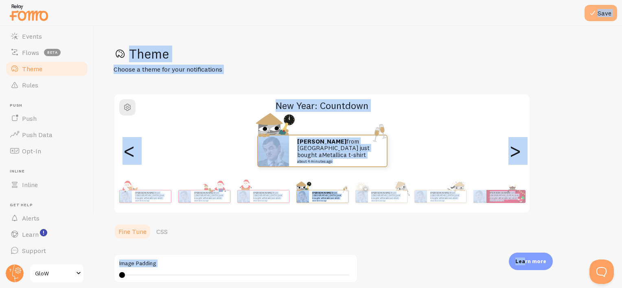
click at [598, 12] on button "Save" at bounding box center [600, 13] width 33 height 16
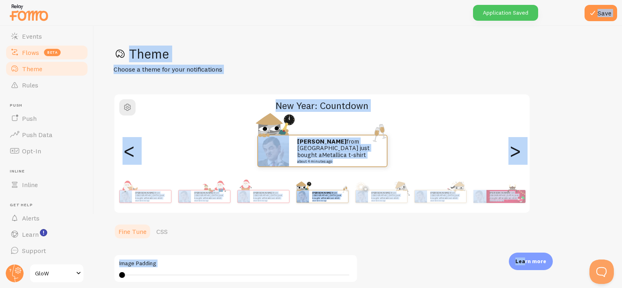
click at [35, 57] on link "Flows beta" at bounding box center [47, 52] width 84 height 16
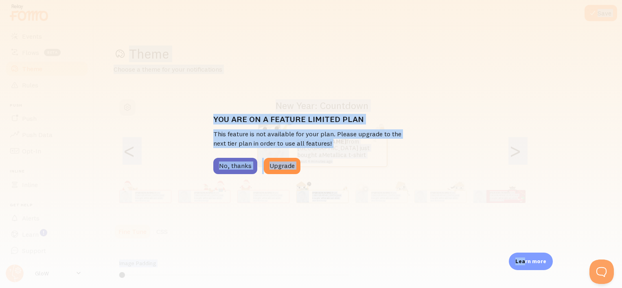
click at [219, 168] on button "No, thanks" at bounding box center [235, 166] width 44 height 16
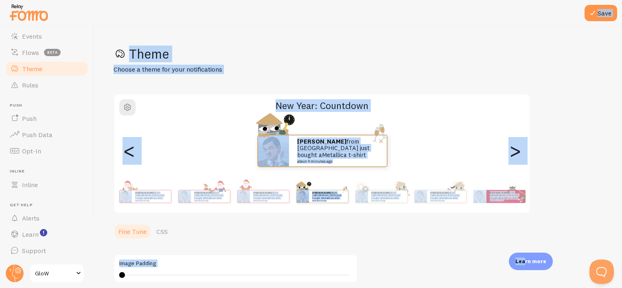
click at [323, 159] on small "about 4 minutes ago" at bounding box center [336, 161] width 79 height 4
click at [128, 106] on span "button" at bounding box center [127, 108] width 10 height 10
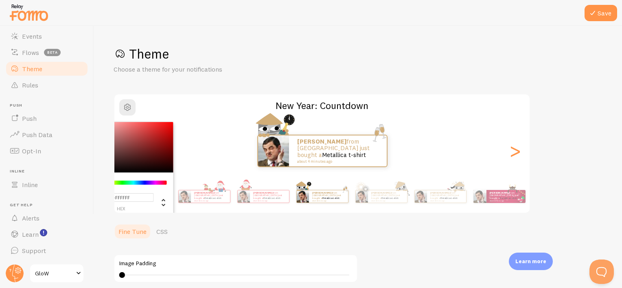
click at [207, 114] on div "#FFFFFF hex 255 r 255 g 255 b 0 h 0% s 100% l New Year: Countdown [PERSON_NAME]…" at bounding box center [322, 154] width 417 height 120
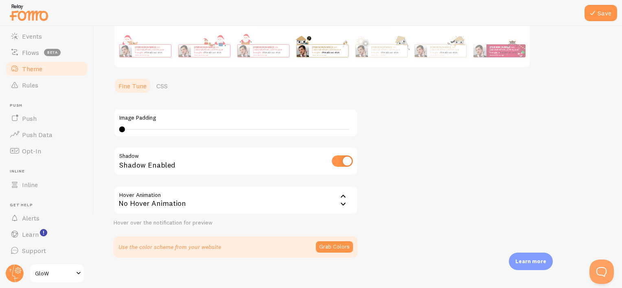
scroll to position [153, 0]
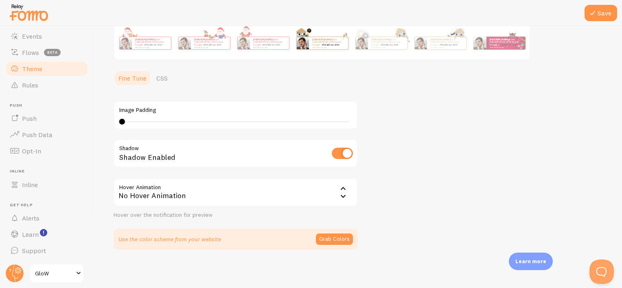
click at [327, 192] on div "No Hover Animation" at bounding box center [236, 192] width 244 height 28
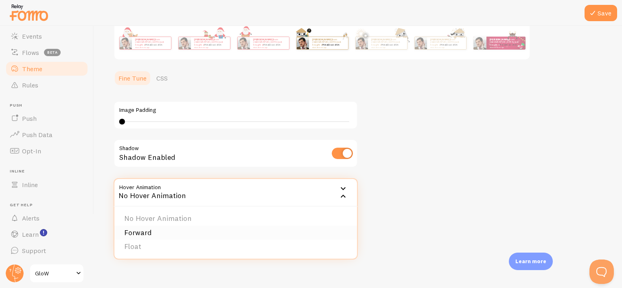
click at [223, 227] on li "Forward" at bounding box center [235, 233] width 242 height 14
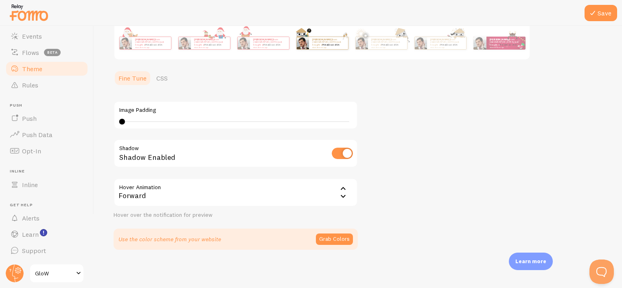
click at [253, 203] on div "Forward" at bounding box center [236, 192] width 244 height 28
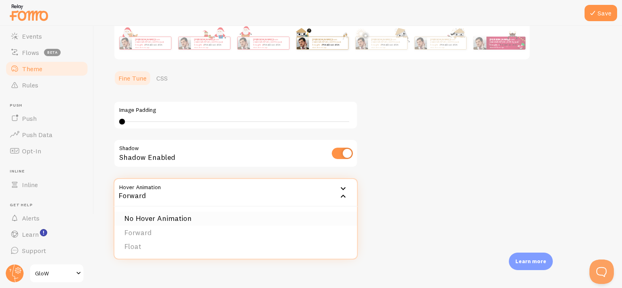
click at [229, 220] on li "No Hover Animation" at bounding box center [235, 219] width 242 height 14
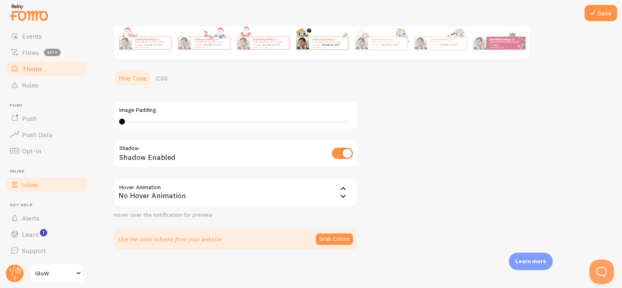
click at [30, 186] on span "Inline" at bounding box center [30, 185] width 16 height 8
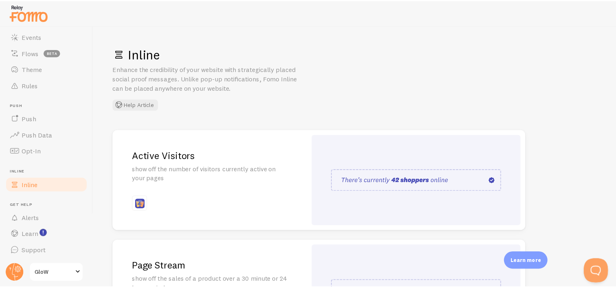
scroll to position [64, 0]
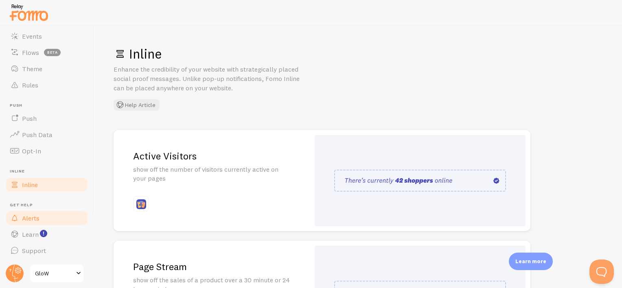
click at [36, 215] on span "Alerts" at bounding box center [30, 218] width 17 height 8
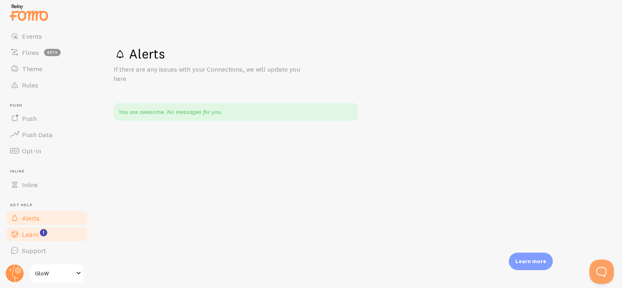
click at [56, 238] on link "Learn" at bounding box center [47, 234] width 84 height 16
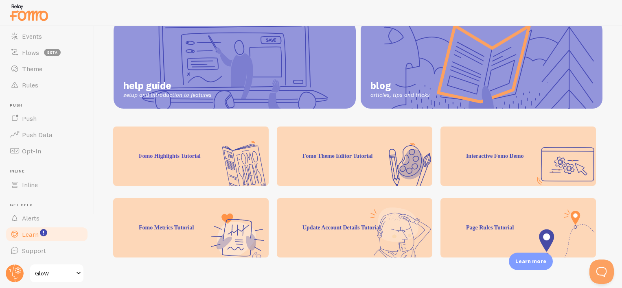
scroll to position [109, 0]
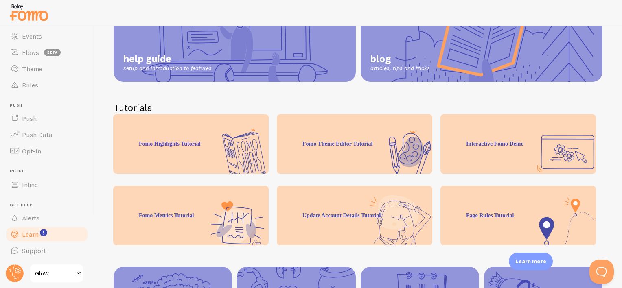
click at [378, 149] on div "Fomo Theme Editor Tutorial" at bounding box center [354, 143] width 155 height 59
click at [356, 143] on div "Fomo Theme Editor Tutorial" at bounding box center [354, 143] width 155 height 59
click at [325, 143] on div "Fomo Theme Editor Tutorial" at bounding box center [354, 143] width 155 height 59
click at [68, 273] on span "GloW" at bounding box center [54, 274] width 39 height 10
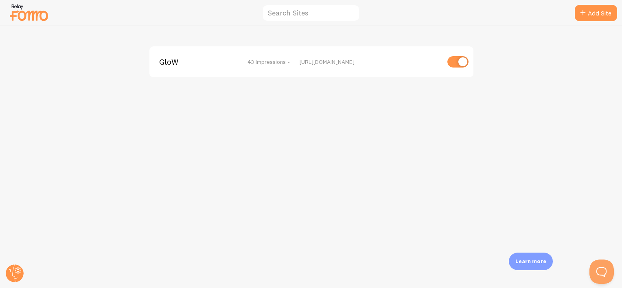
click at [452, 64] on input "checkbox" at bounding box center [457, 61] width 21 height 11
checkbox input "false"
